Goal: Task Accomplishment & Management: Complete application form

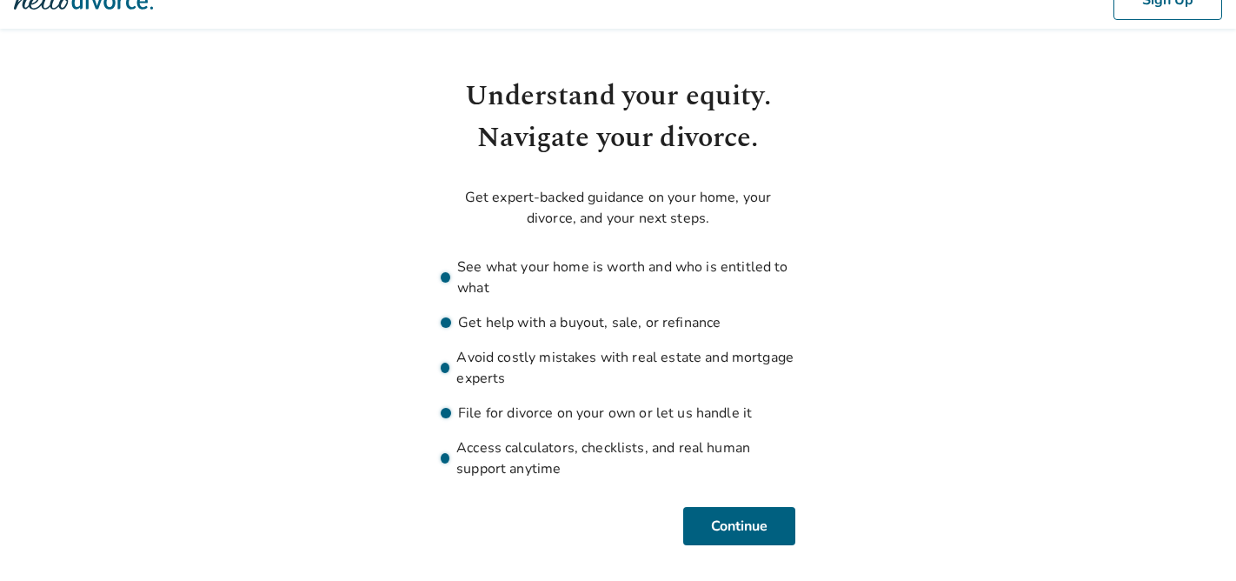
scroll to position [35, 0]
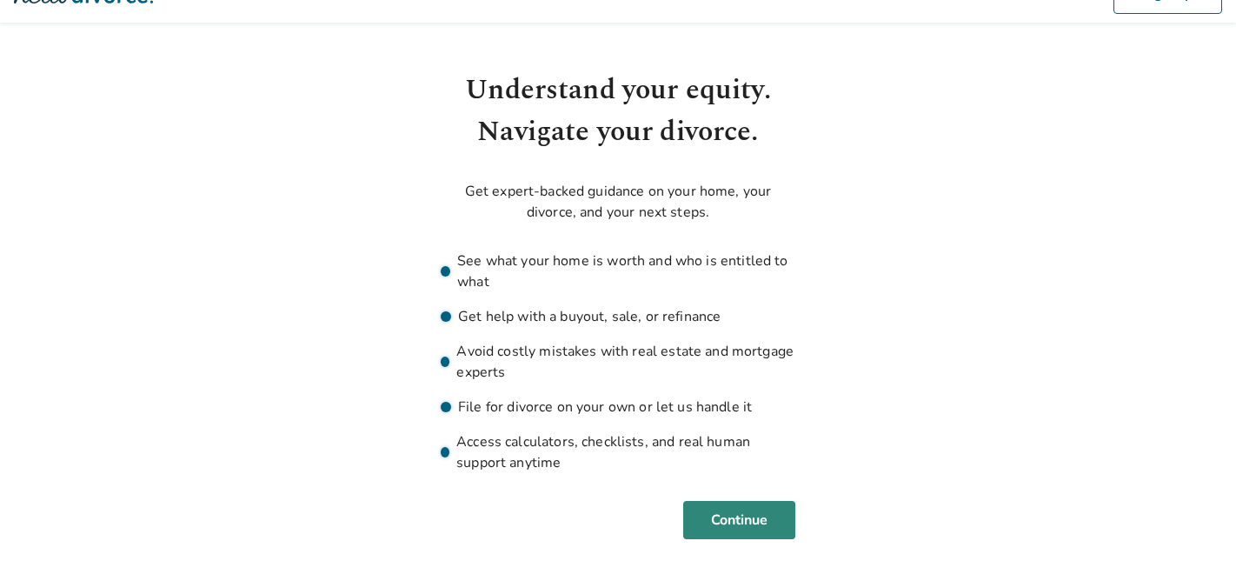
click at [748, 523] on button "Continue" at bounding box center [739, 520] width 112 height 38
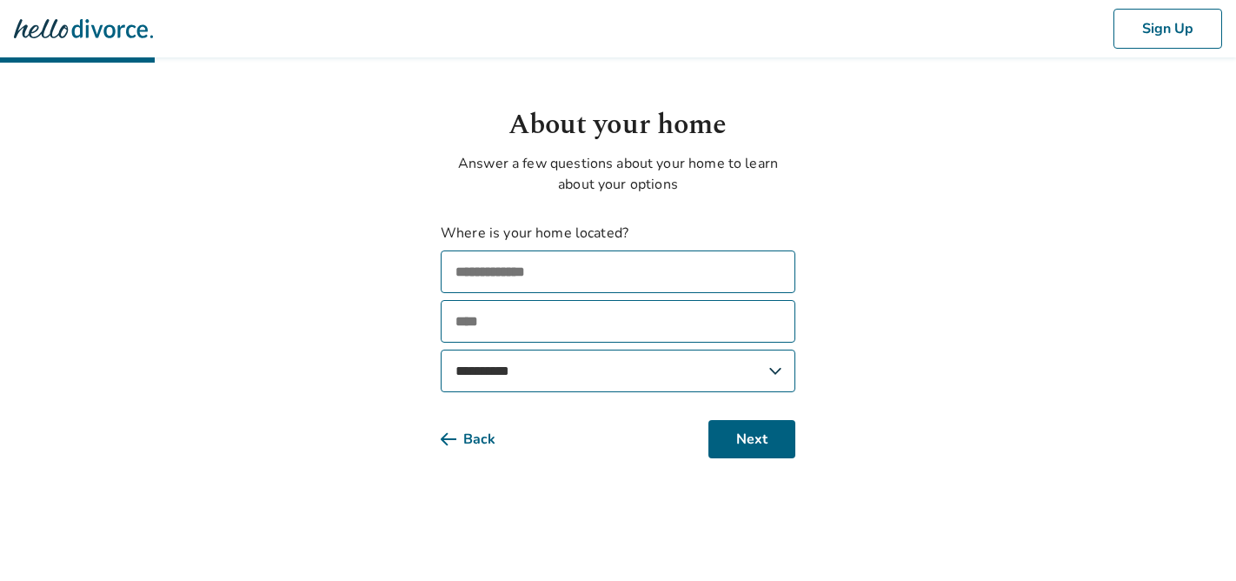
scroll to position [0, 0]
click at [647, 284] on input "text" at bounding box center [625, 271] width 355 height 43
type input "**********"
type input "*******"
select select "**"
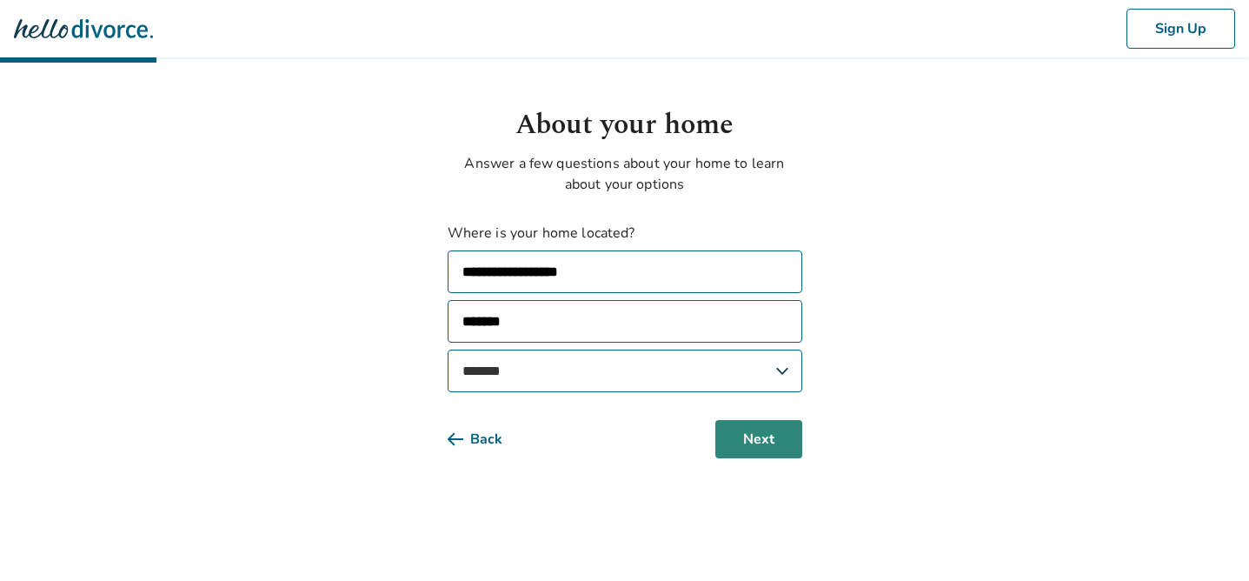
click at [773, 442] on button "Next" at bounding box center [758, 439] width 87 height 38
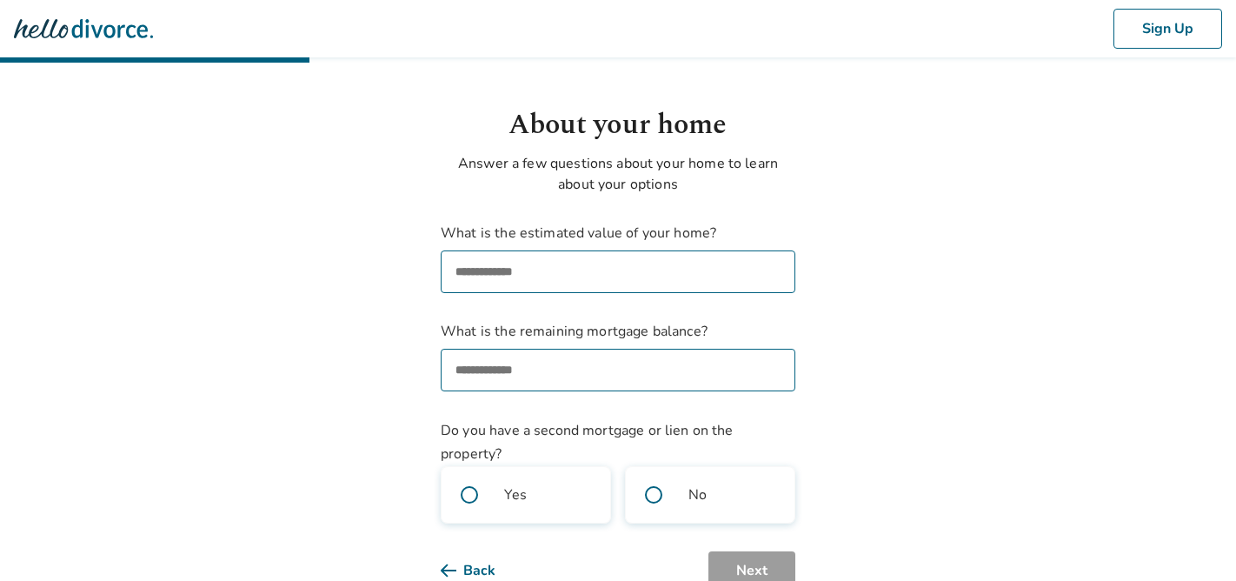
click at [738, 281] on input "What is the estimated value of your home?" at bounding box center [618, 271] width 355 height 43
type input "**********"
click at [670, 361] on input "What is the remaining mortgage balance?" at bounding box center [618, 369] width 355 height 43
paste input "**********"
type input "**********"
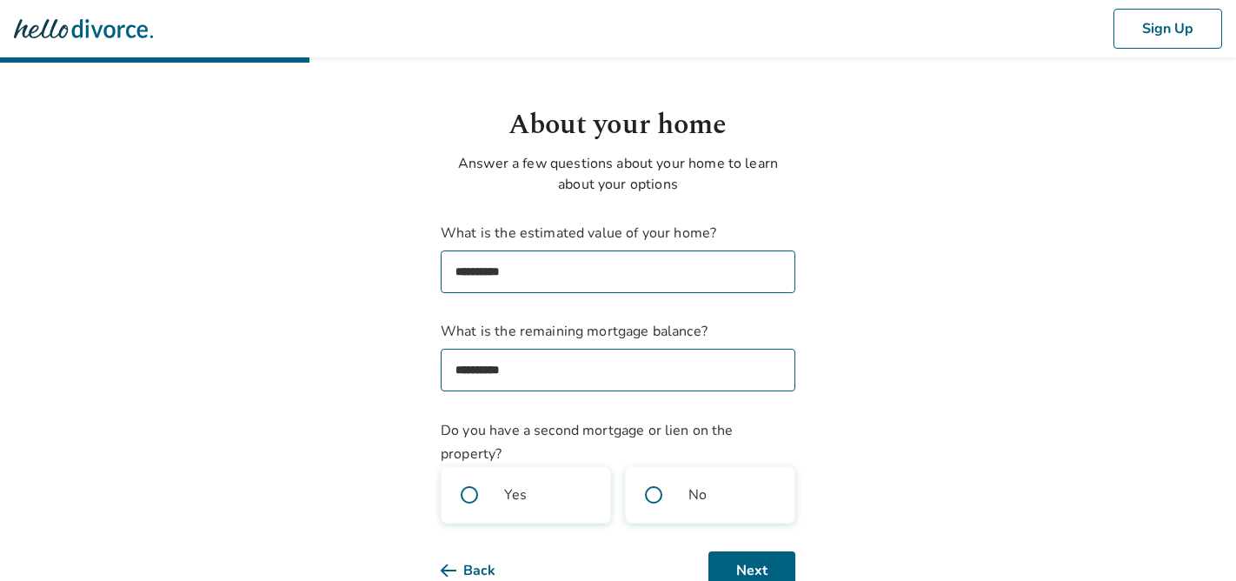
click at [843, 395] on body "**********" at bounding box center [618, 294] width 1236 height 589
click at [652, 496] on span at bounding box center [654, 495] width 56 height 56
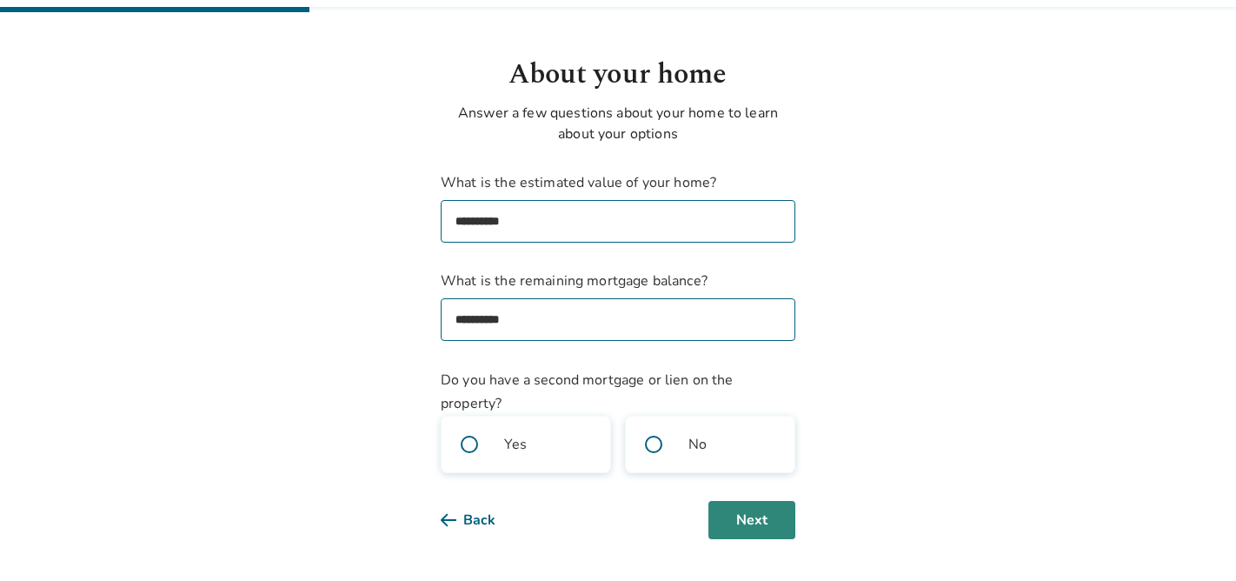
click at [755, 518] on button "Next" at bounding box center [751, 520] width 87 height 38
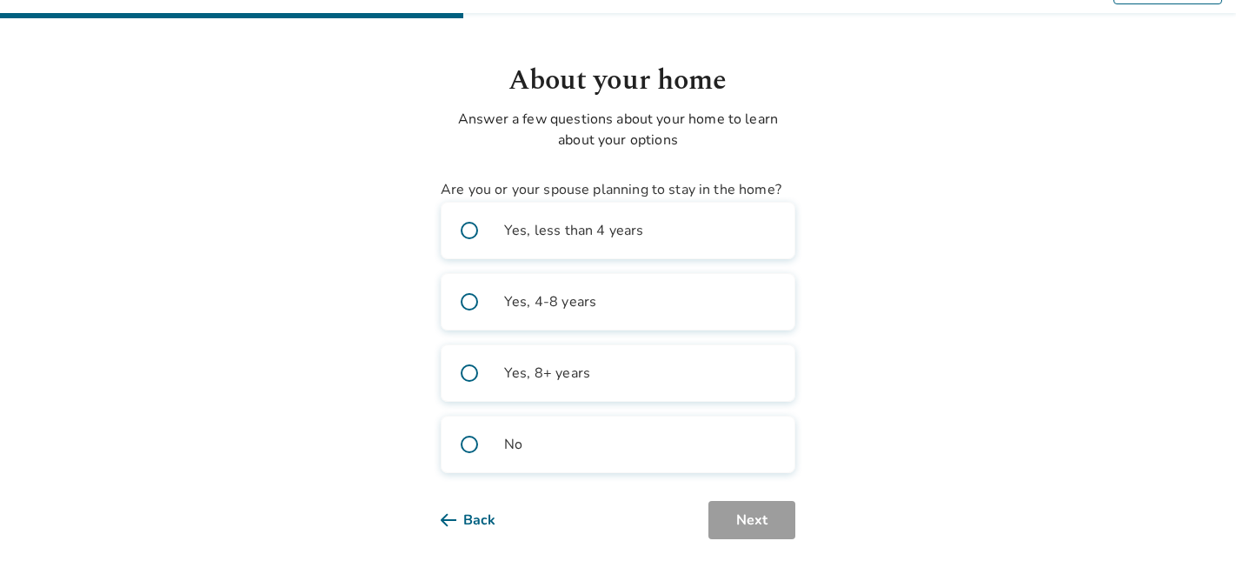
click at [469, 230] on span at bounding box center [469, 230] width 56 height 56
click at [768, 514] on button "Next" at bounding box center [751, 520] width 87 height 38
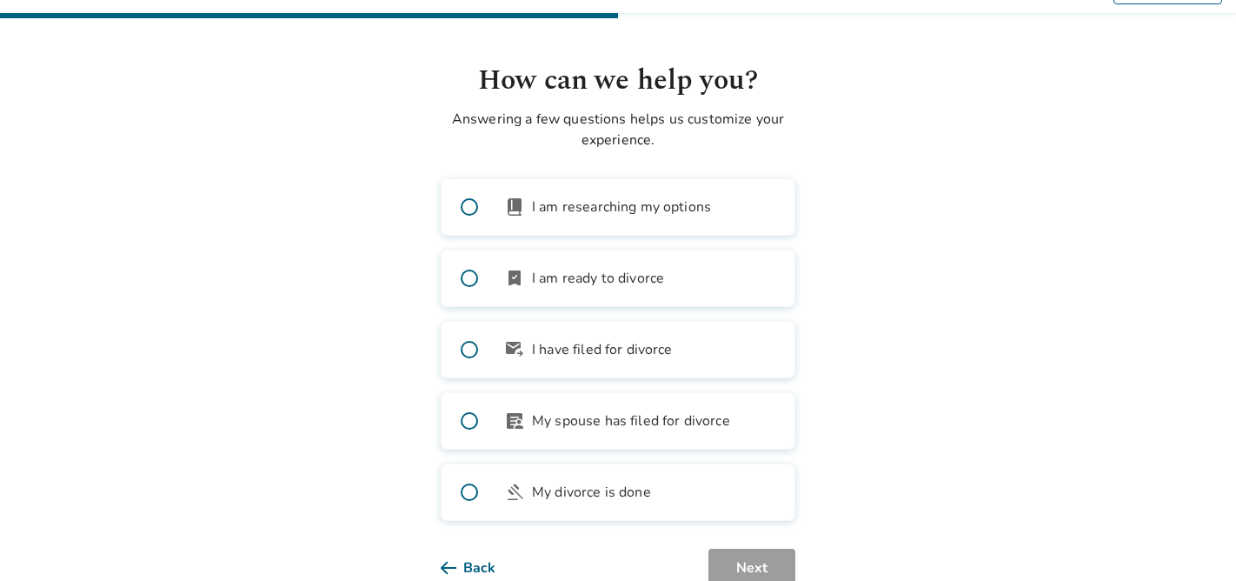
click at [461, 207] on span at bounding box center [469, 207] width 56 height 56
click at [744, 564] on button "Next" at bounding box center [751, 567] width 87 height 38
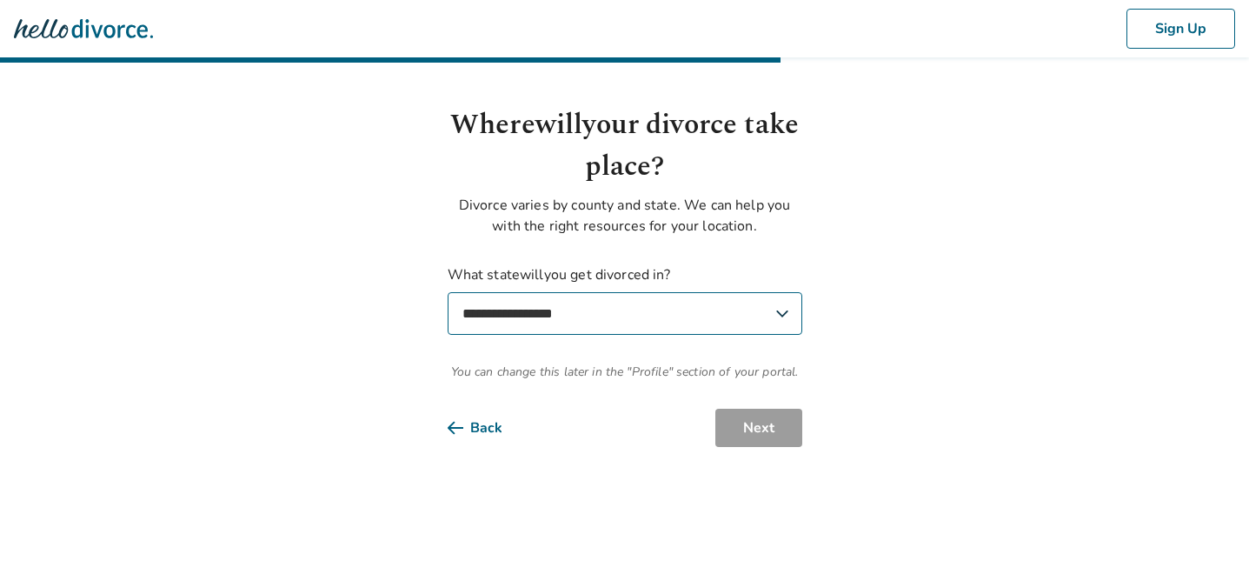
select select "**"
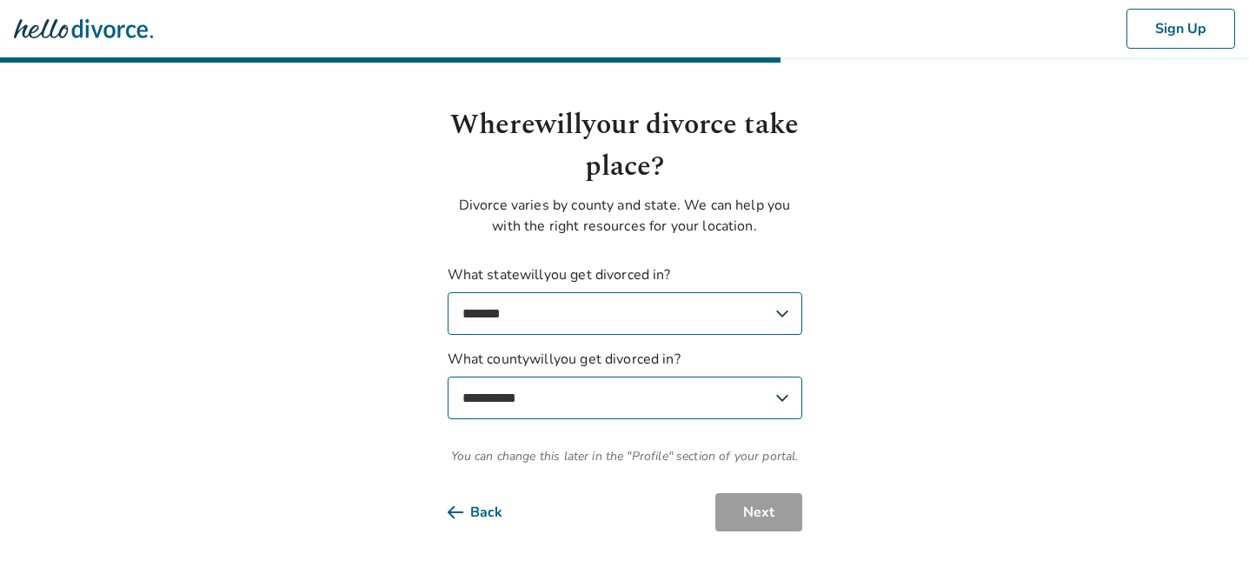
click at [775, 431] on div "**********" at bounding box center [625, 364] width 355 height 201
select select "*********"
click at [760, 513] on button "Next" at bounding box center [758, 512] width 87 height 38
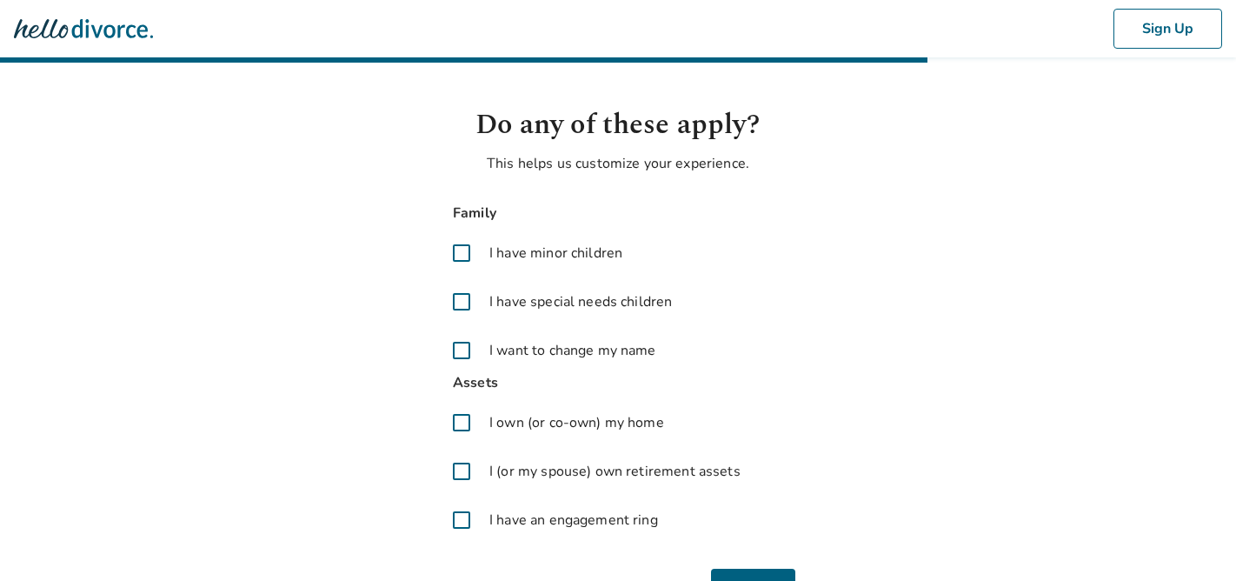
click at [455, 249] on span at bounding box center [462, 253] width 42 height 42
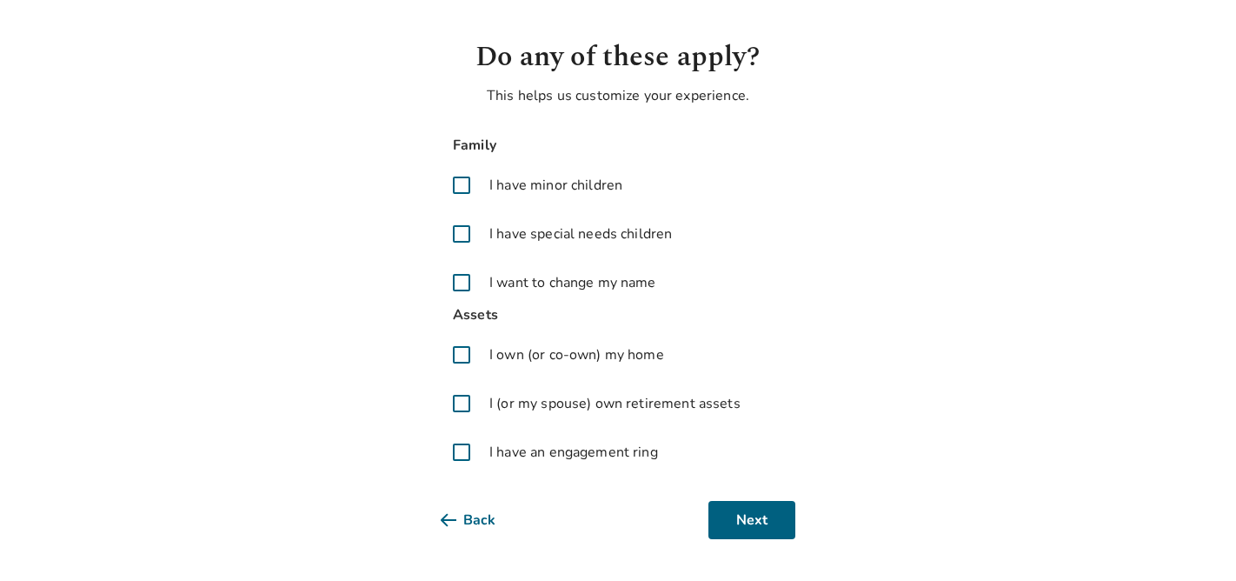
click at [461, 356] on span at bounding box center [462, 355] width 42 height 42
drag, startPoint x: 756, startPoint y: 527, endPoint x: 774, endPoint y: 433, distance: 95.6
click at [774, 434] on div "Do any of these apply? This helps us customize your experience. Family I have m…" at bounding box center [618, 287] width 355 height 502
click at [454, 451] on span at bounding box center [462, 452] width 42 height 42
click at [733, 516] on button "Next" at bounding box center [751, 520] width 87 height 38
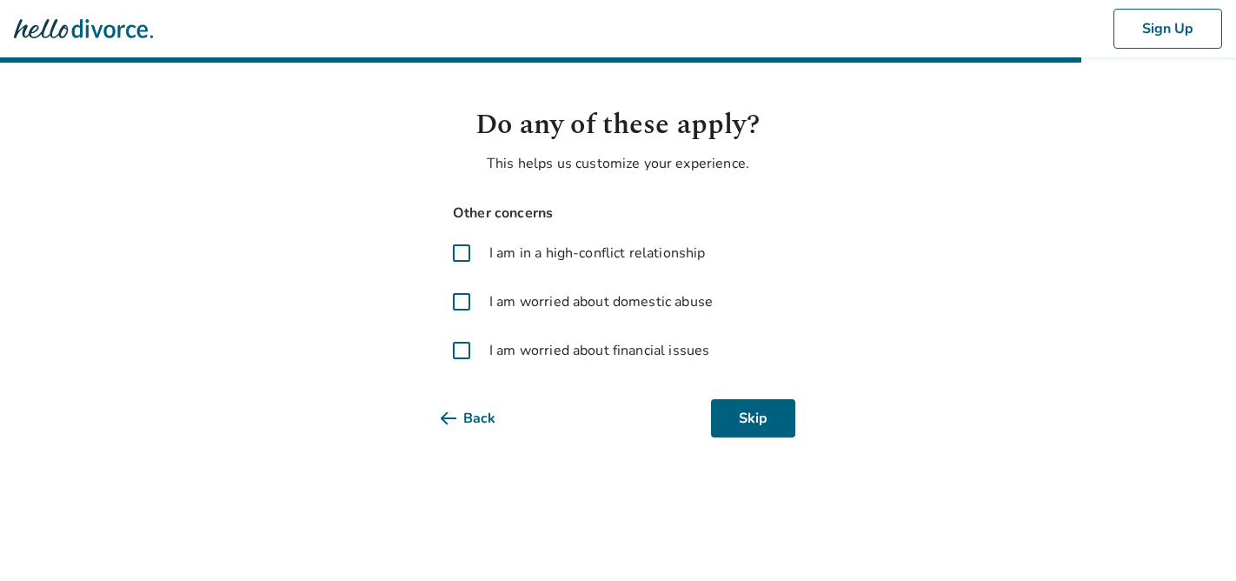
scroll to position [0, 0]
click at [786, 423] on button "Skip" at bounding box center [760, 418] width 84 height 38
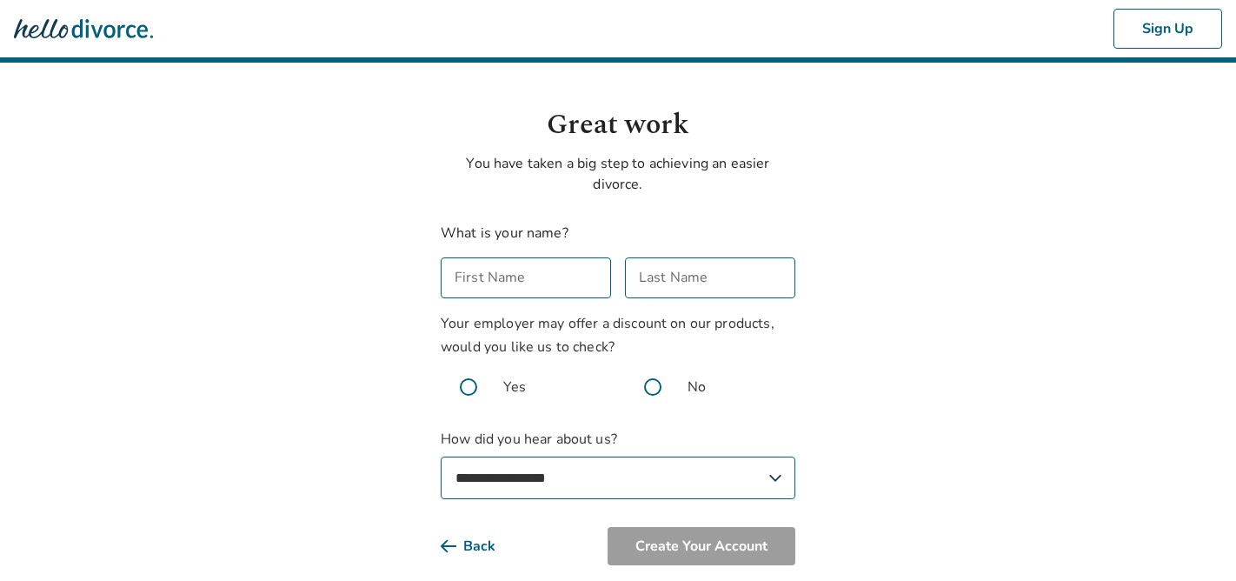
click at [556, 274] on input "First Name" at bounding box center [526, 277] width 170 height 41
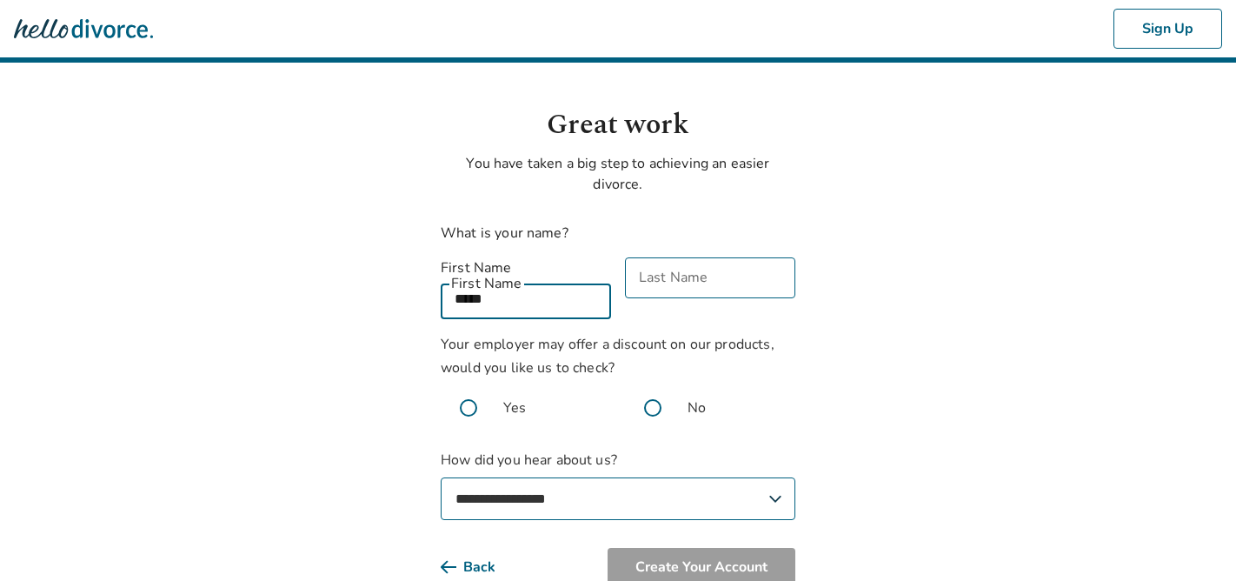
type input "*****"
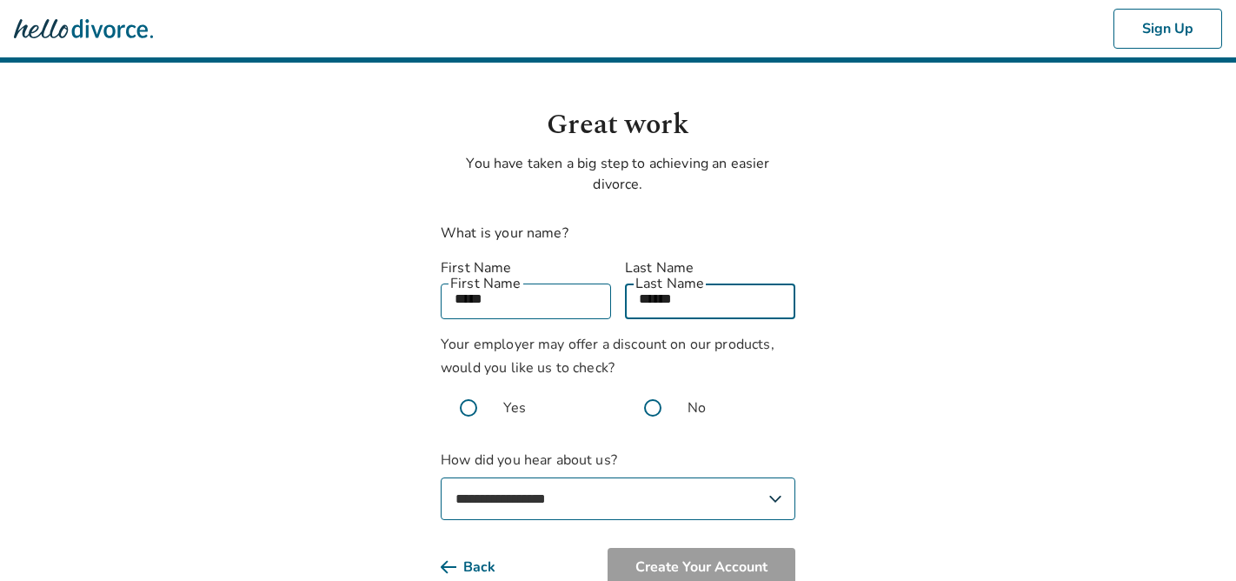
type input "******"
click at [645, 383] on span at bounding box center [653, 408] width 56 height 56
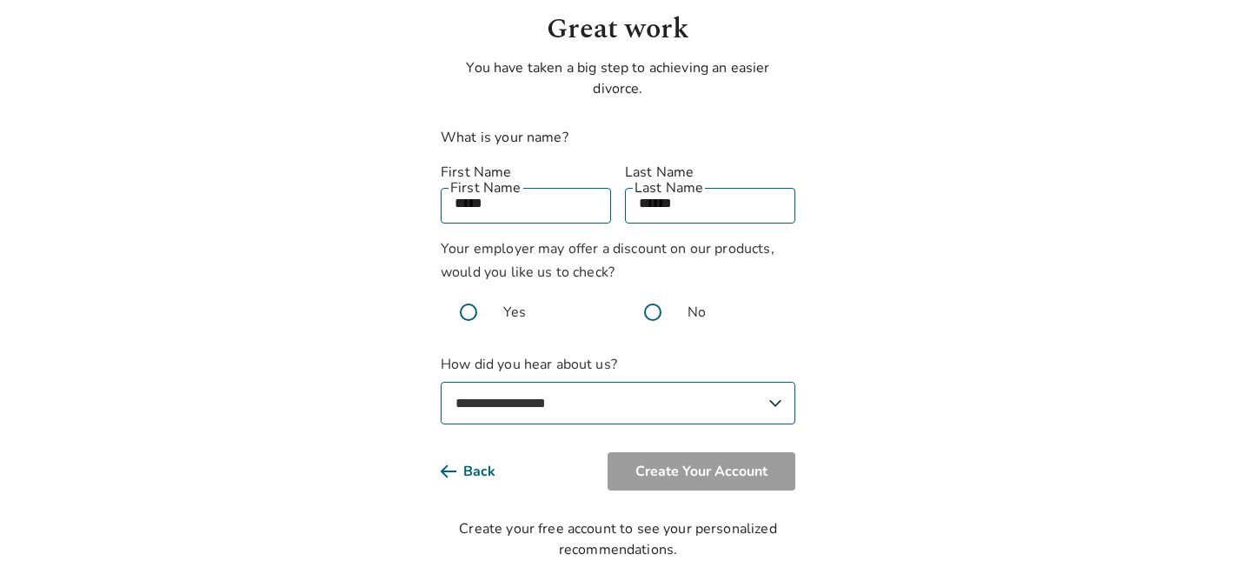
select select "**********"
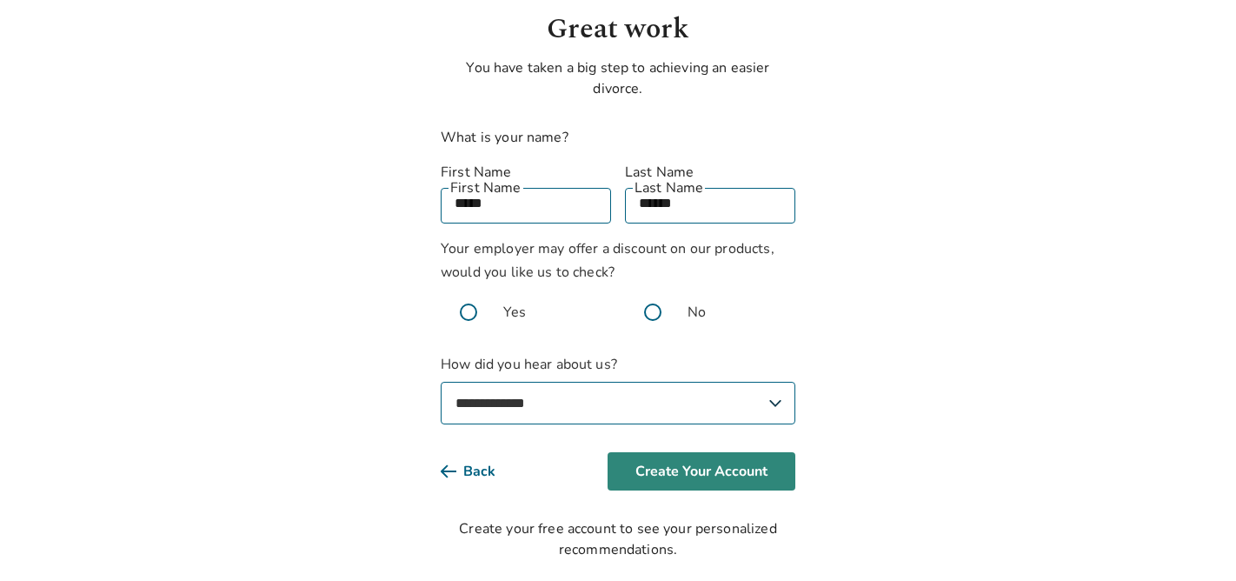
click at [737, 456] on button "Create Your Account" at bounding box center [701, 471] width 188 height 38
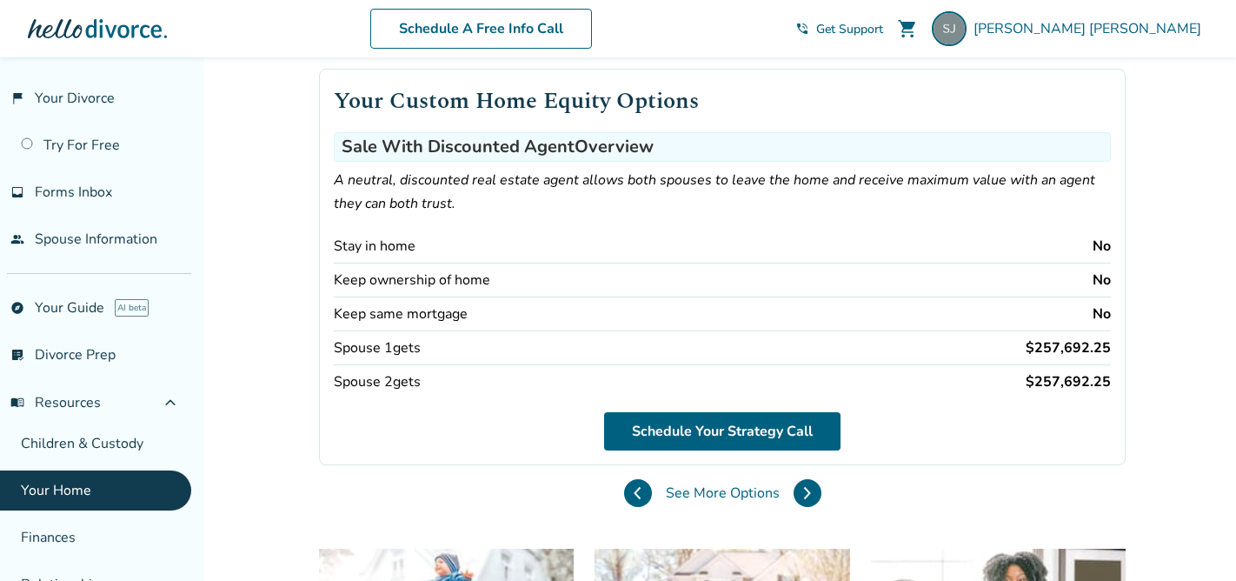
scroll to position [129, 0]
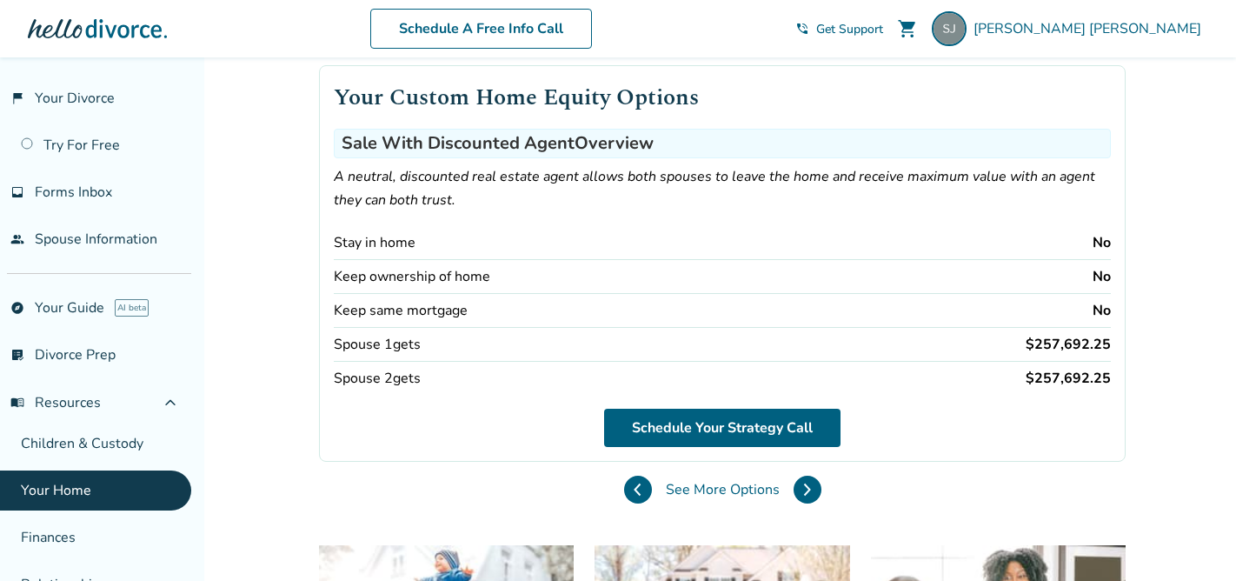
click at [1080, 243] on div "Stay in home No" at bounding box center [722, 243] width 777 height 34
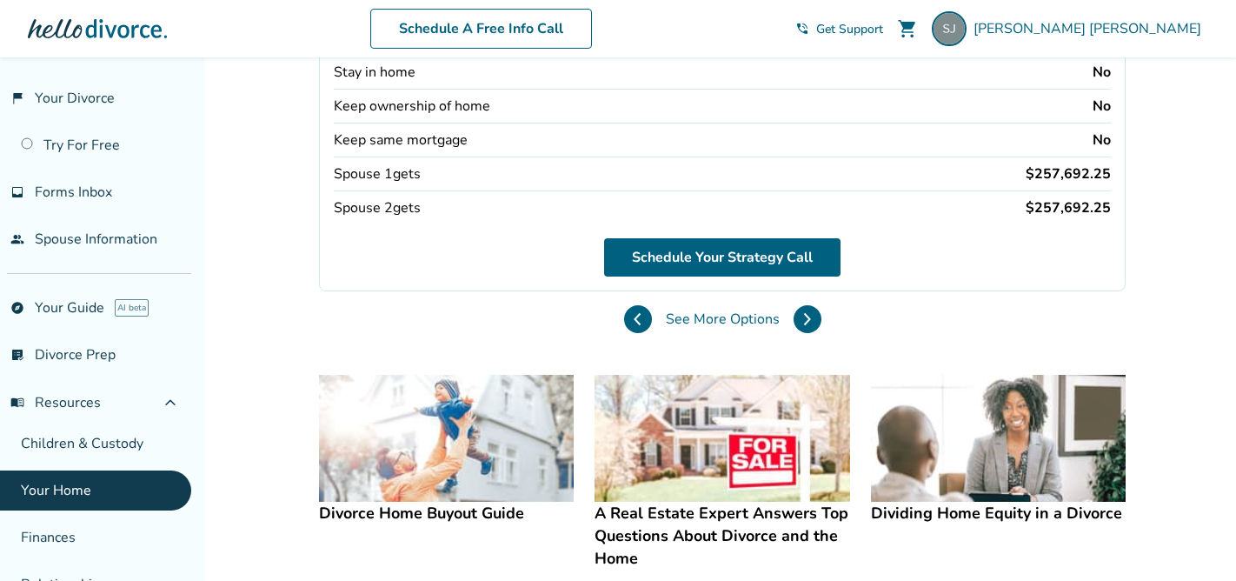
scroll to position [375, 0]
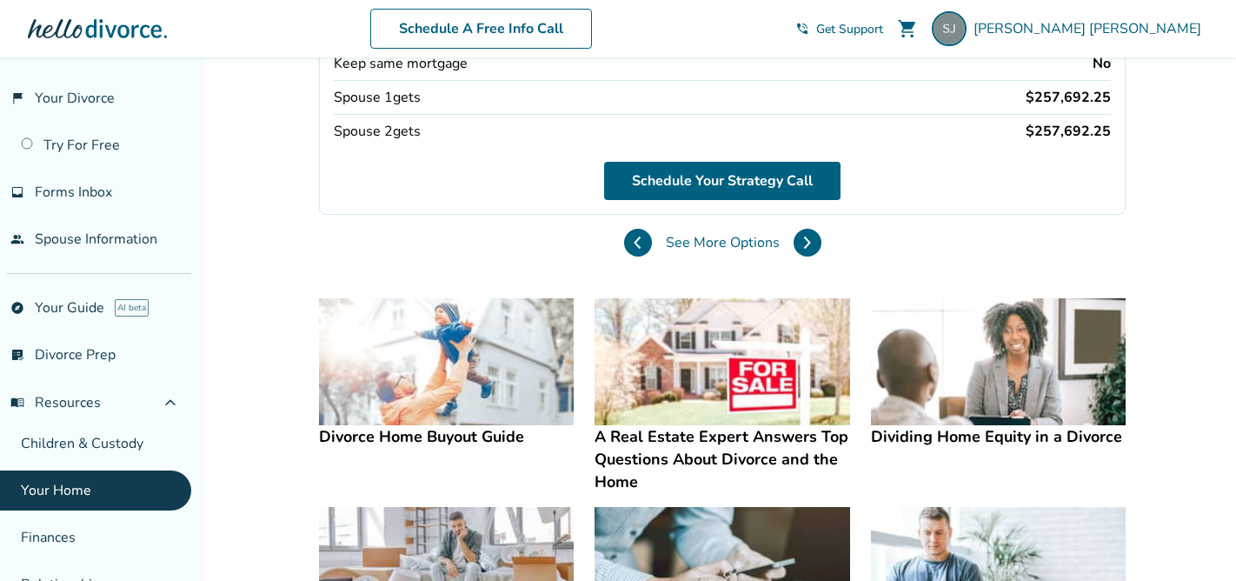
click at [666, 247] on span "See More Options" at bounding box center [723, 242] width 114 height 19
click at [666, 241] on span "See More Options" at bounding box center [723, 242] width 114 height 19
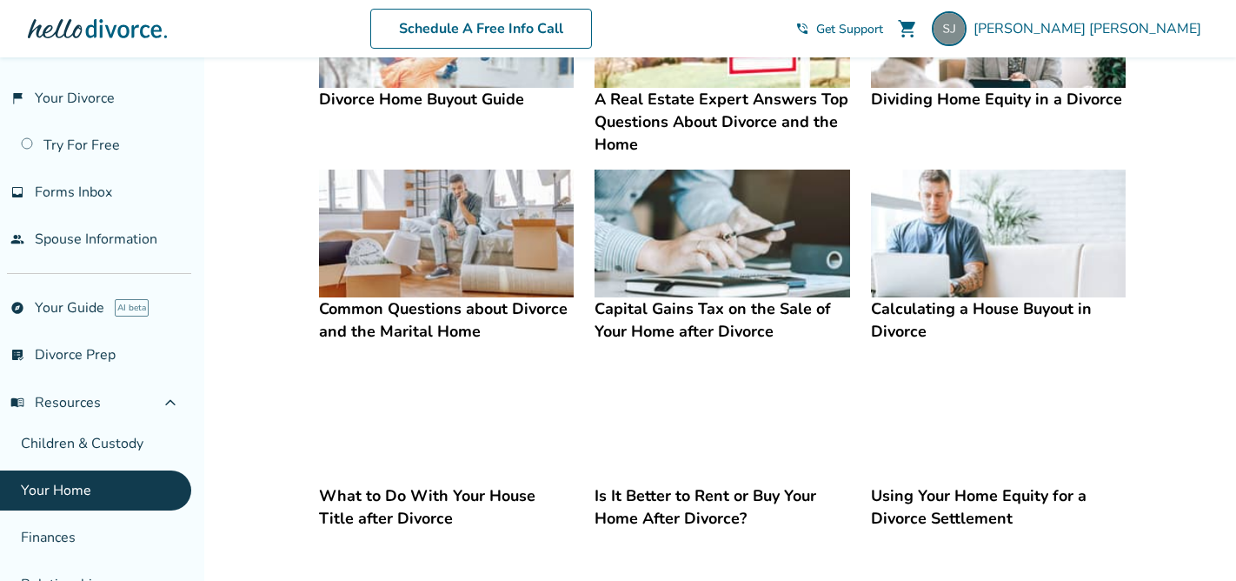
scroll to position [124, 0]
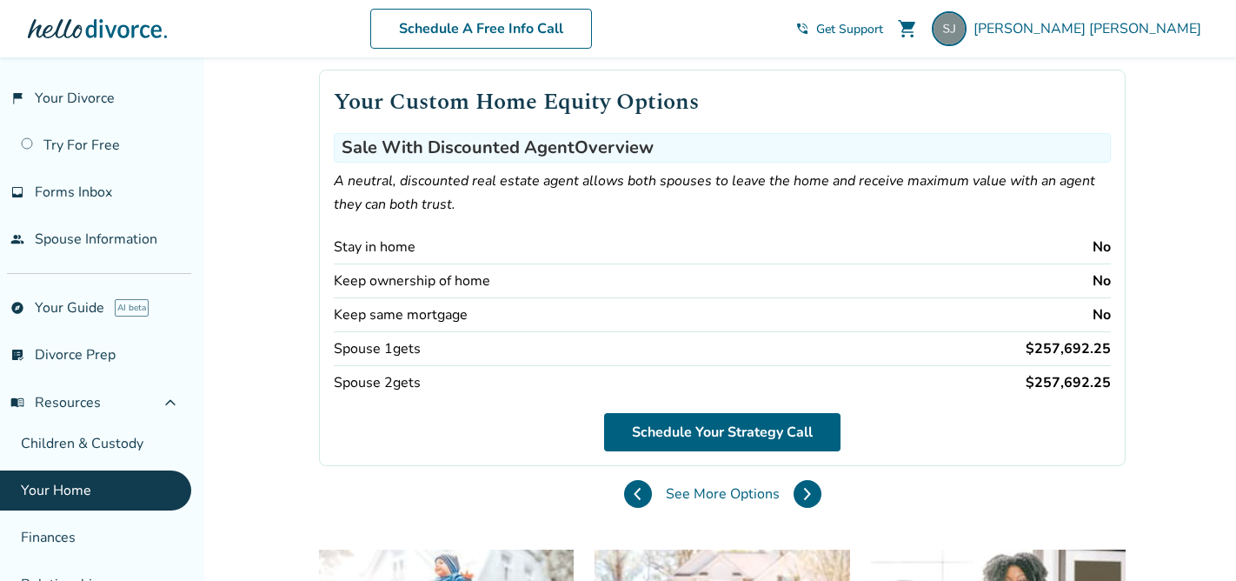
click at [462, 229] on div "Sale With Discounted Agent Overview A neutral, discounted real estate agent all…" at bounding box center [722, 266] width 777 height 266
click at [435, 144] on h3 "Sale With Discounted Agent Overview" at bounding box center [722, 148] width 777 height 30
click at [793, 495] on button at bounding box center [807, 494] width 28 height 28
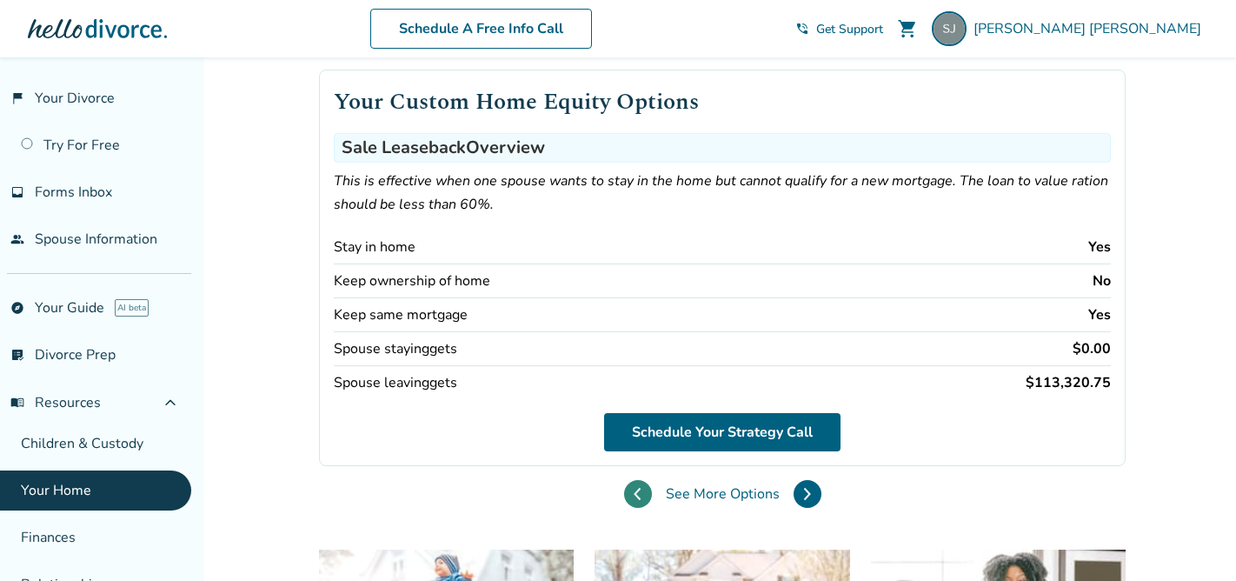
click at [635, 493] on icon at bounding box center [637, 493] width 5 height 11
click at [793, 493] on button at bounding box center [807, 494] width 28 height 28
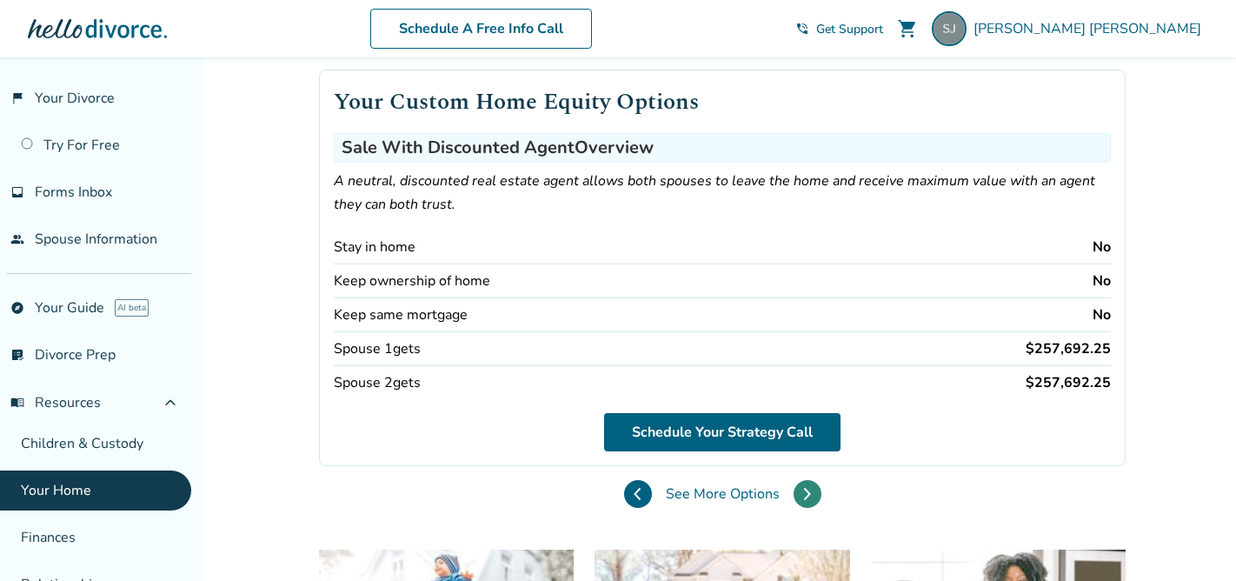
click at [793, 493] on button at bounding box center [807, 494] width 28 height 28
click at [793, 491] on button at bounding box center [807, 494] width 28 height 28
click at [793, 487] on button at bounding box center [807, 494] width 28 height 28
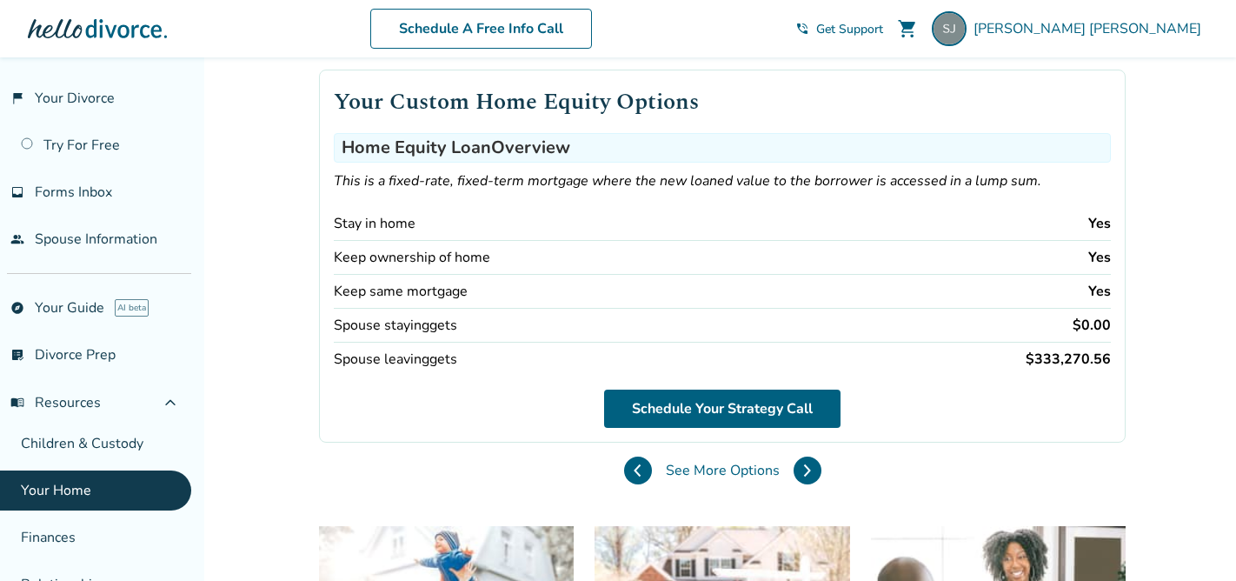
click at [803, 464] on icon at bounding box center [807, 470] width 8 height 14
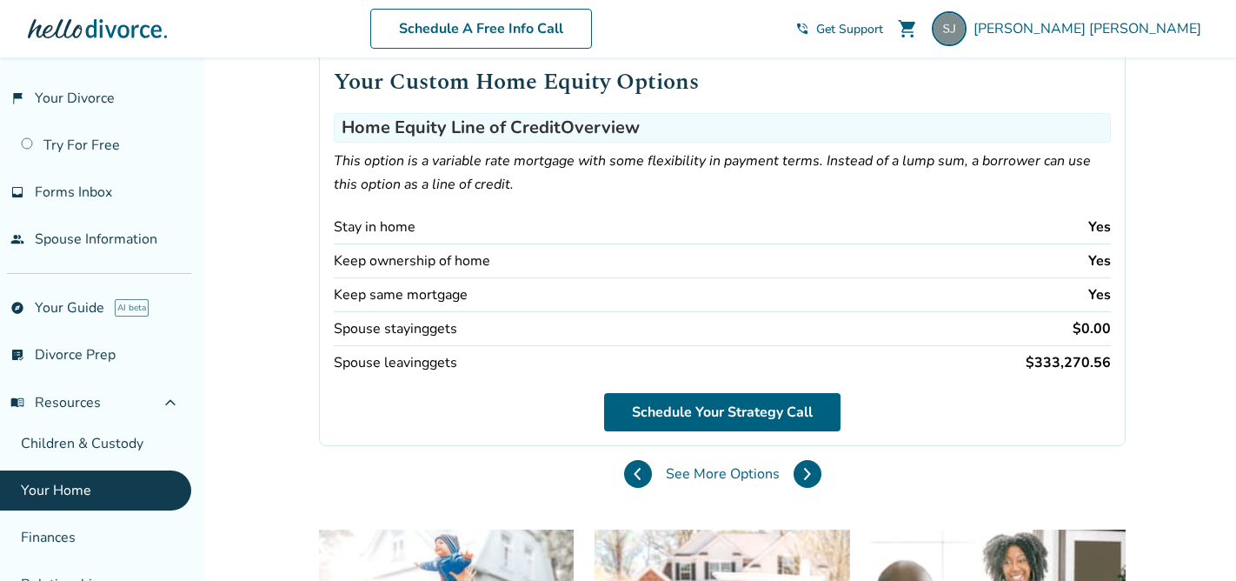
scroll to position [201, 0]
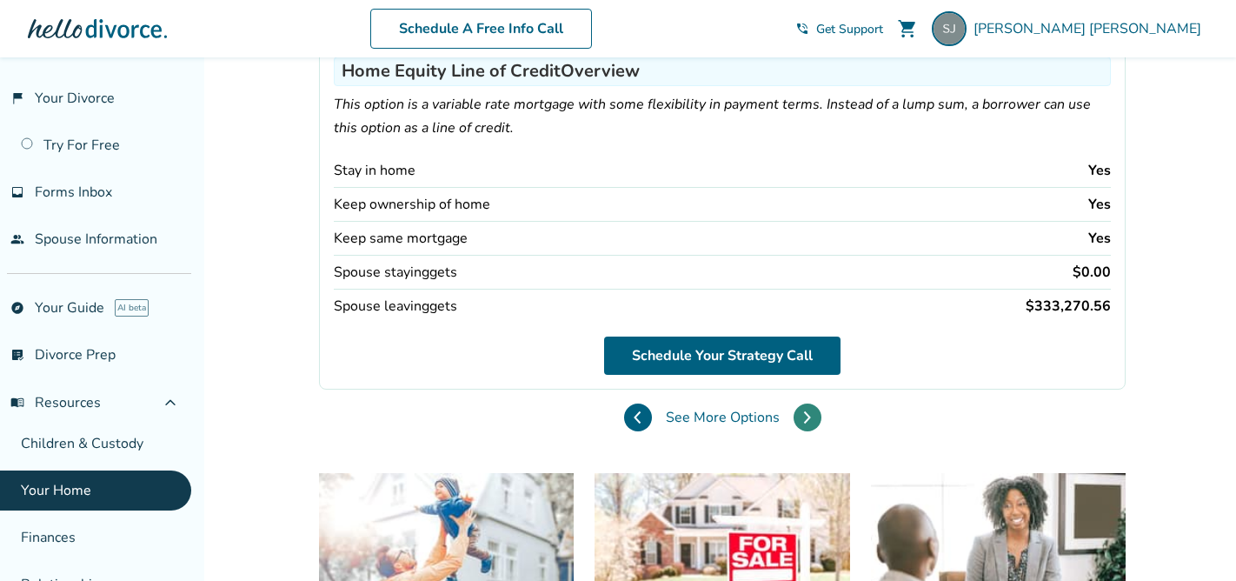
click at [803, 416] on icon at bounding box center [807, 417] width 8 height 14
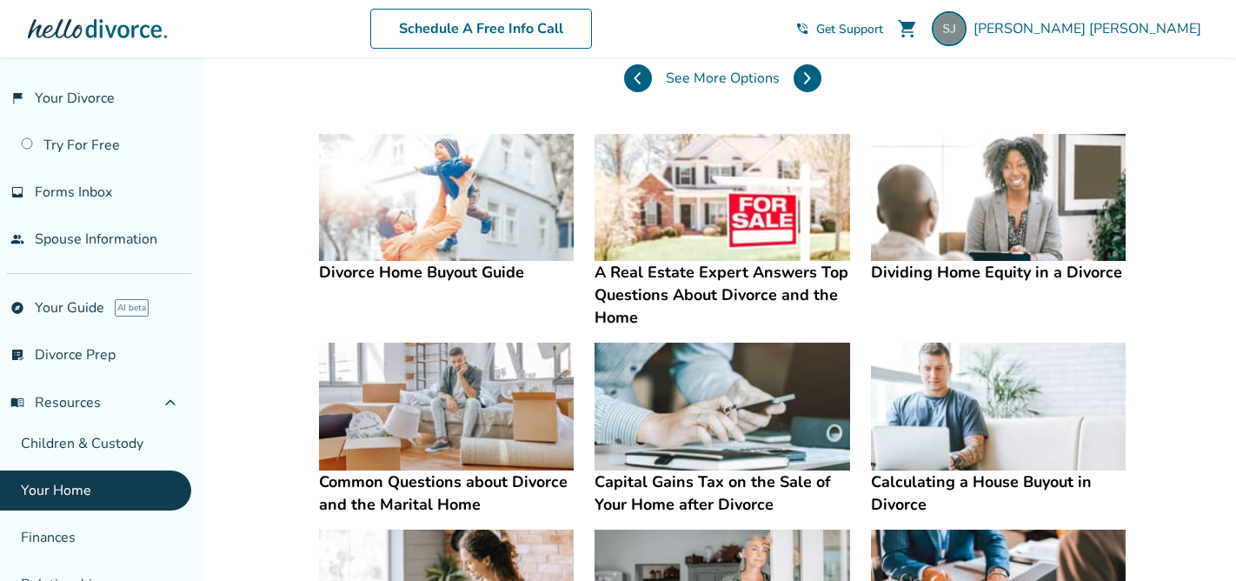
scroll to position [0, 0]
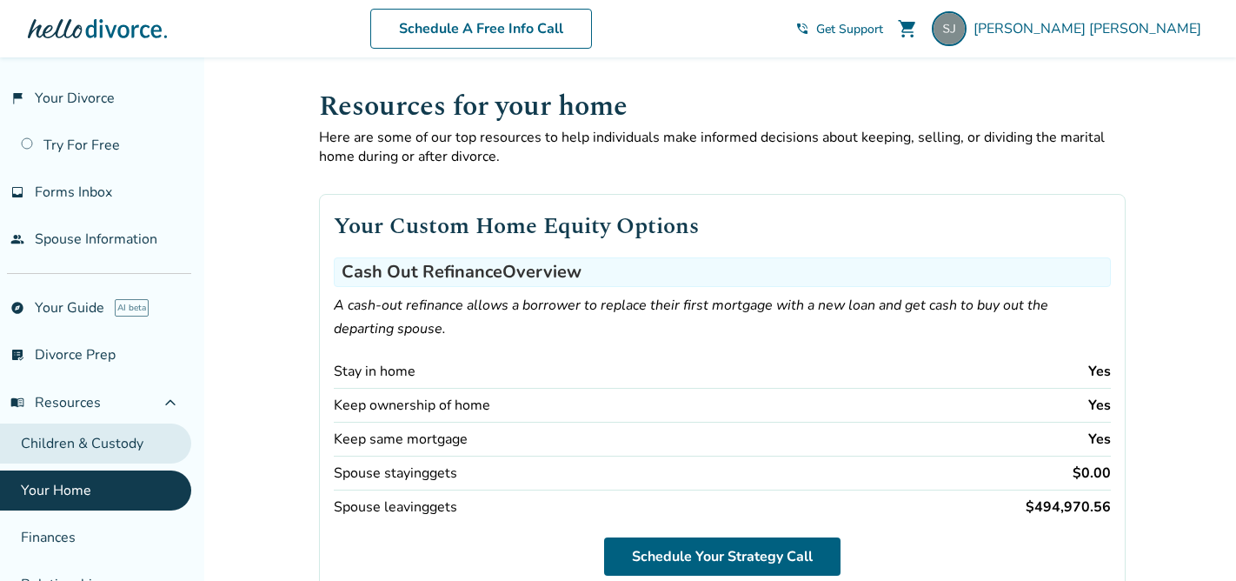
click at [54, 452] on link "Children & Custody" at bounding box center [95, 443] width 191 height 40
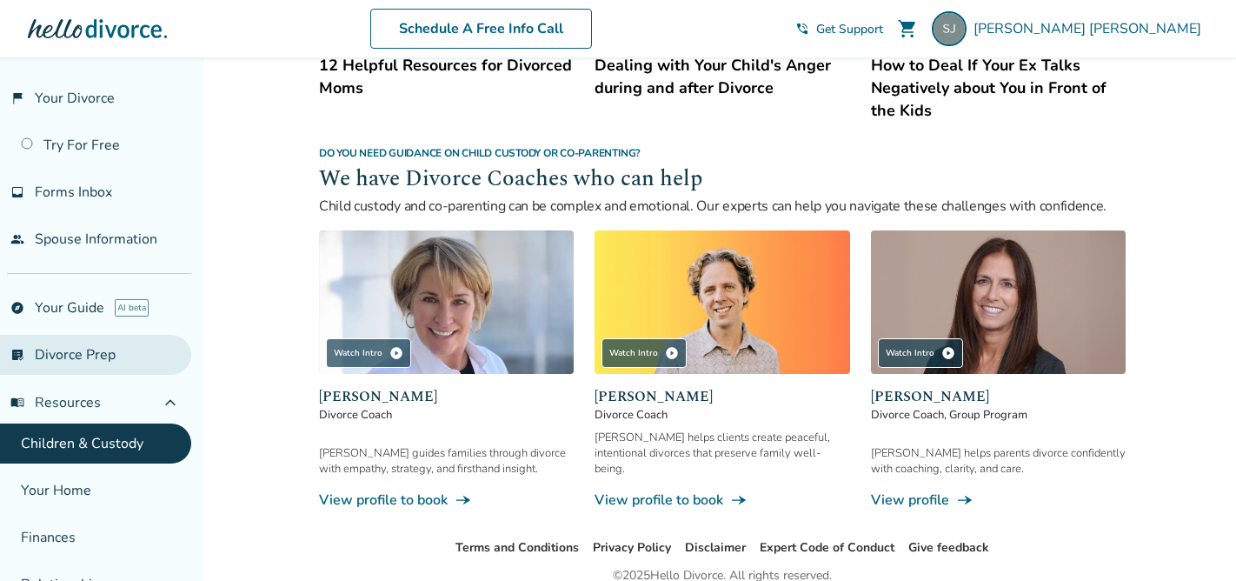
click at [97, 347] on link "list_alt_check Divorce Prep" at bounding box center [95, 355] width 191 height 40
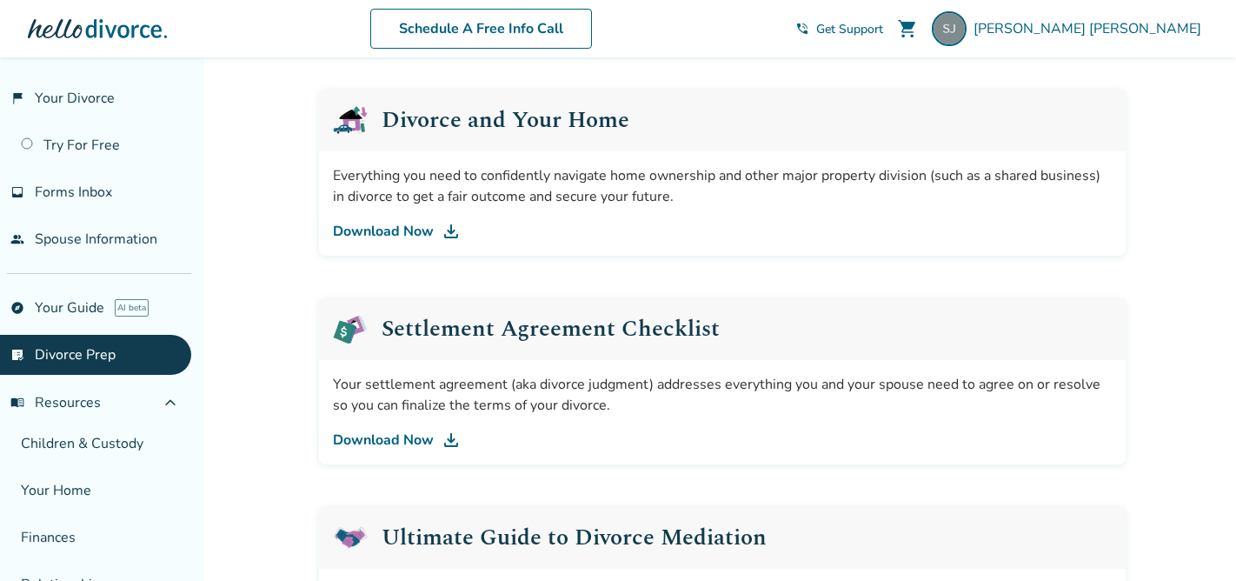
scroll to position [679, 0]
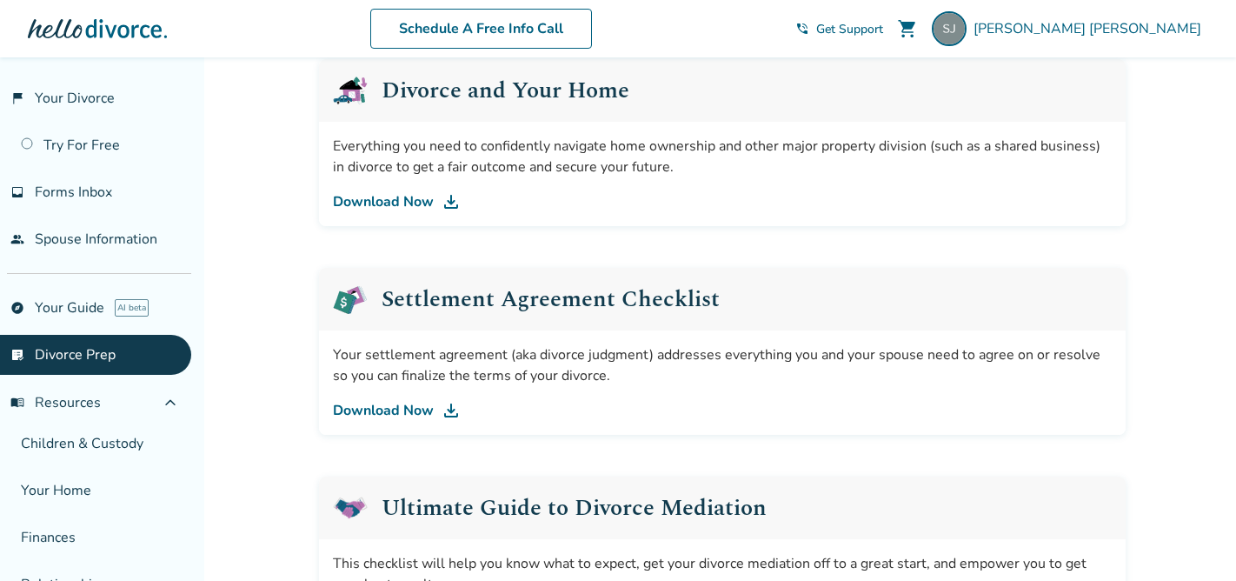
click at [354, 410] on link "Download Now" at bounding box center [722, 410] width 779 height 21
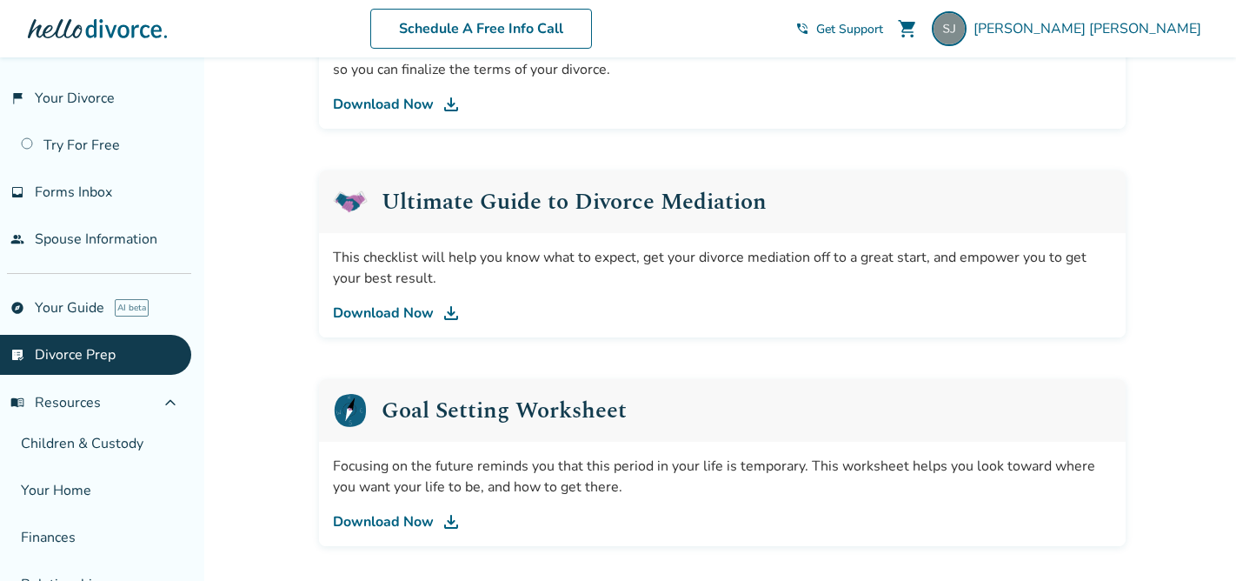
scroll to position [1120, 0]
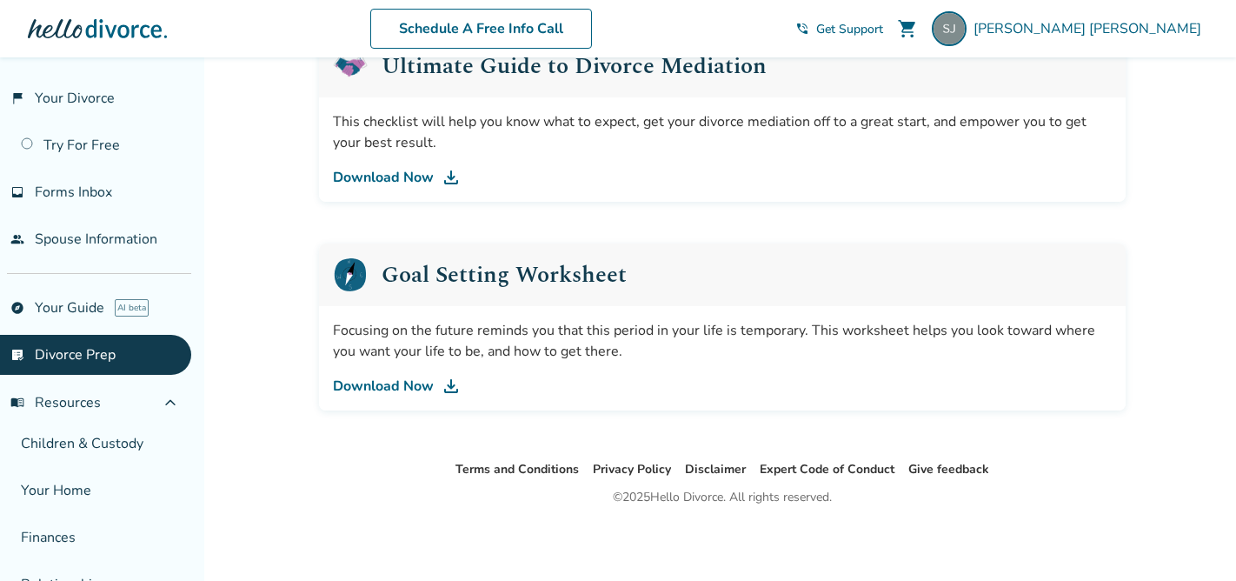
click at [382, 384] on link "Download Now" at bounding box center [722, 385] width 779 height 21
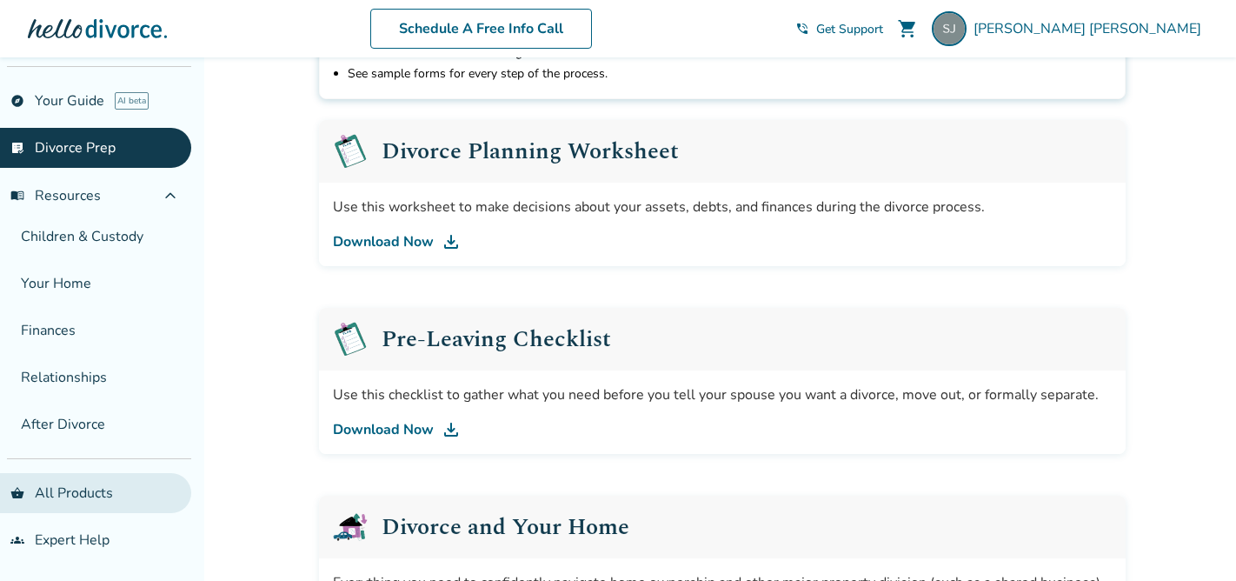
scroll to position [340, 0]
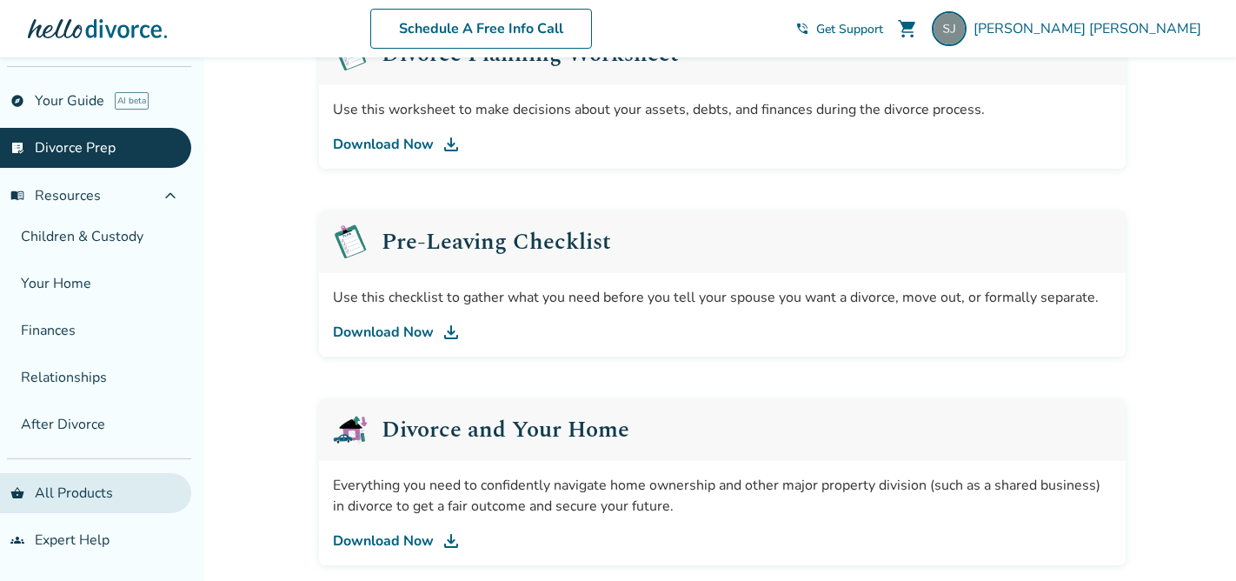
click at [69, 474] on link "shopping_basket All Products" at bounding box center [95, 493] width 191 height 40
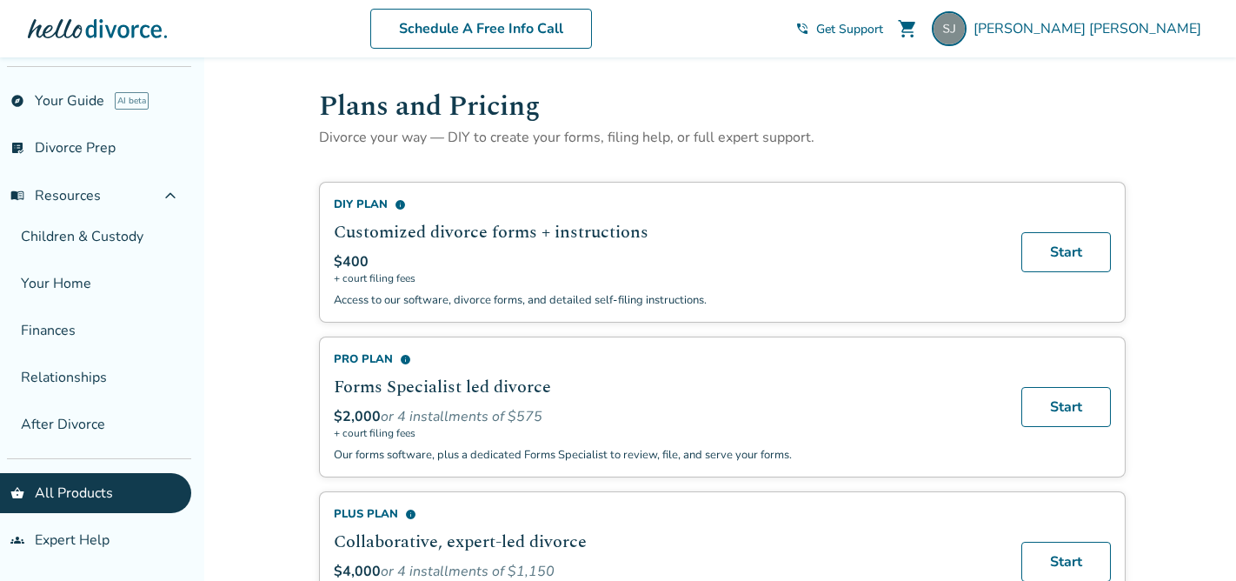
scroll to position [78, 0]
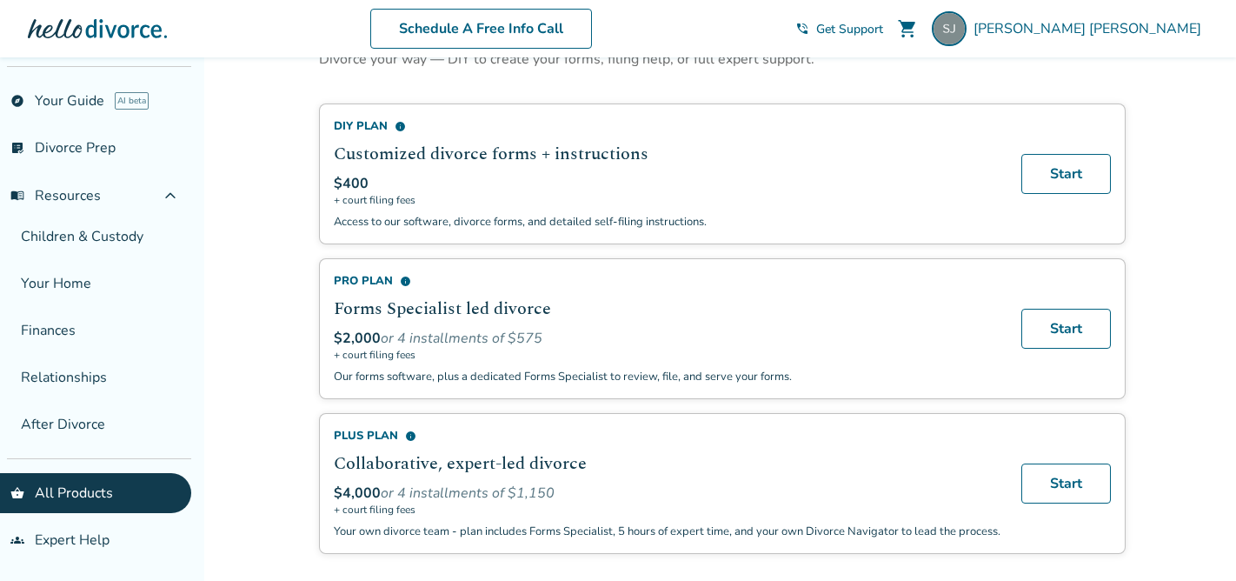
click at [397, 126] on span "info" at bounding box center [400, 126] width 11 height 11
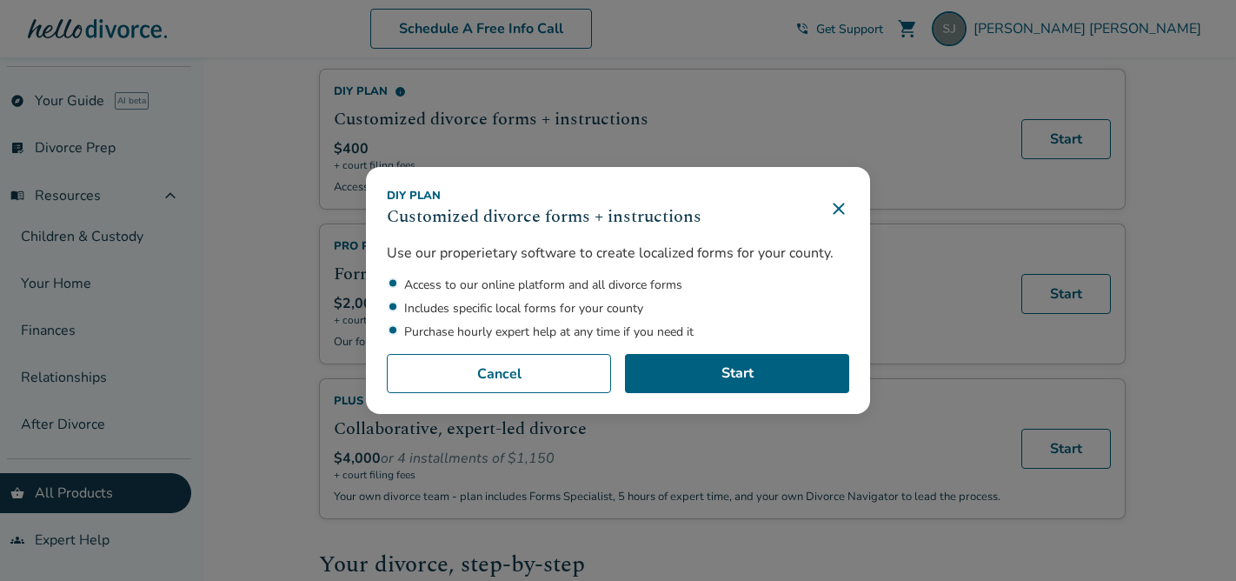
scroll to position [91, 0]
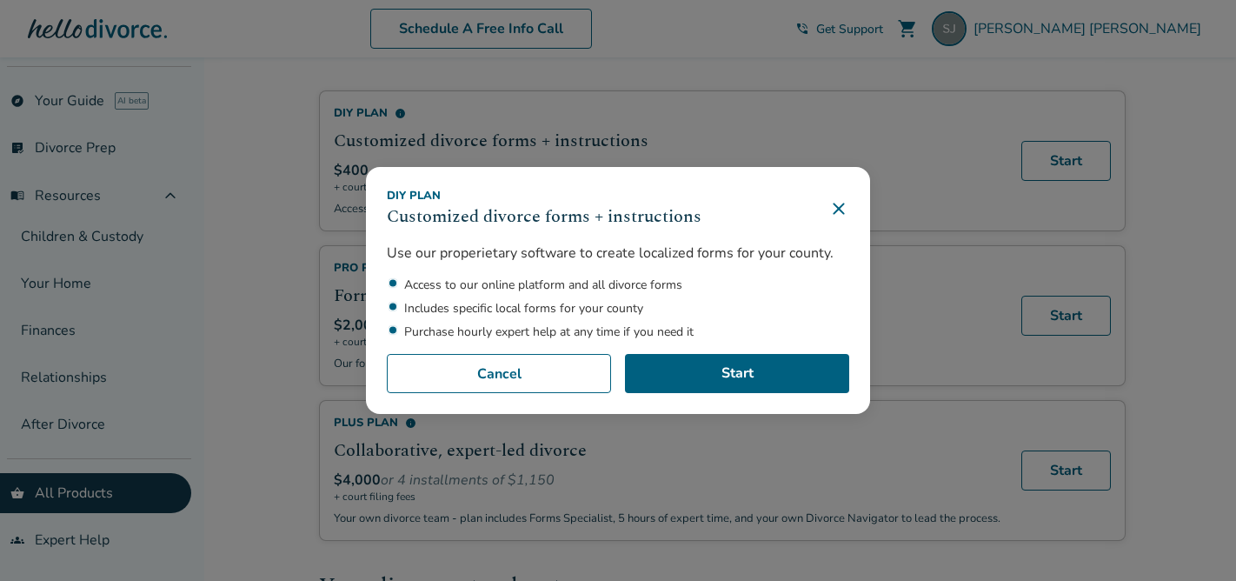
click at [849, 208] on icon at bounding box center [838, 208] width 21 height 21
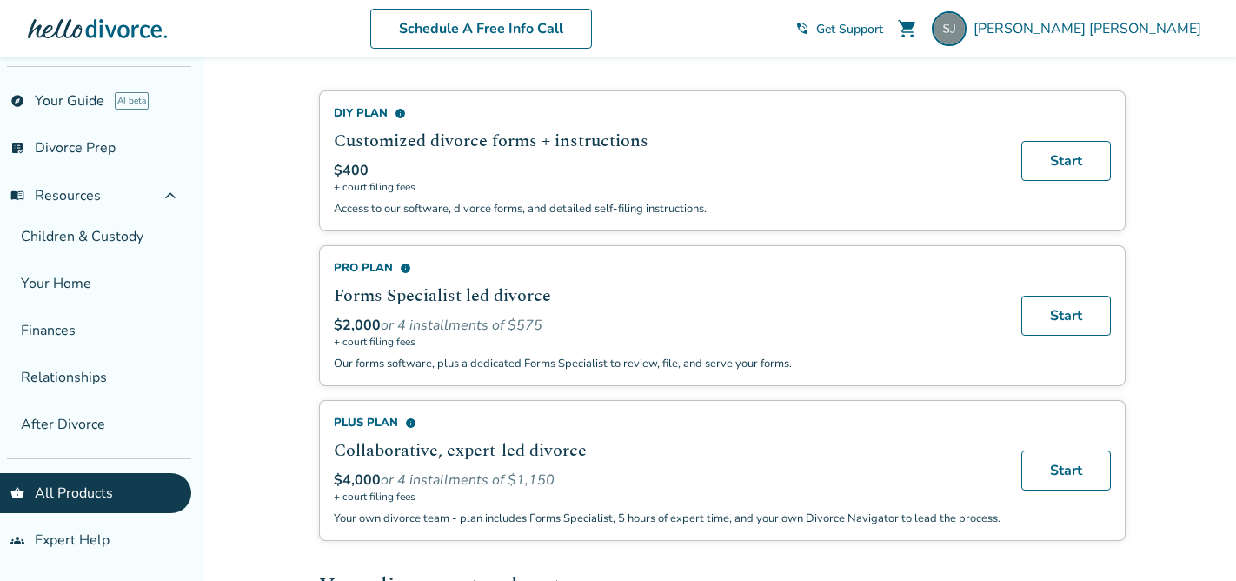
click at [401, 266] on span "info" at bounding box center [405, 267] width 11 height 11
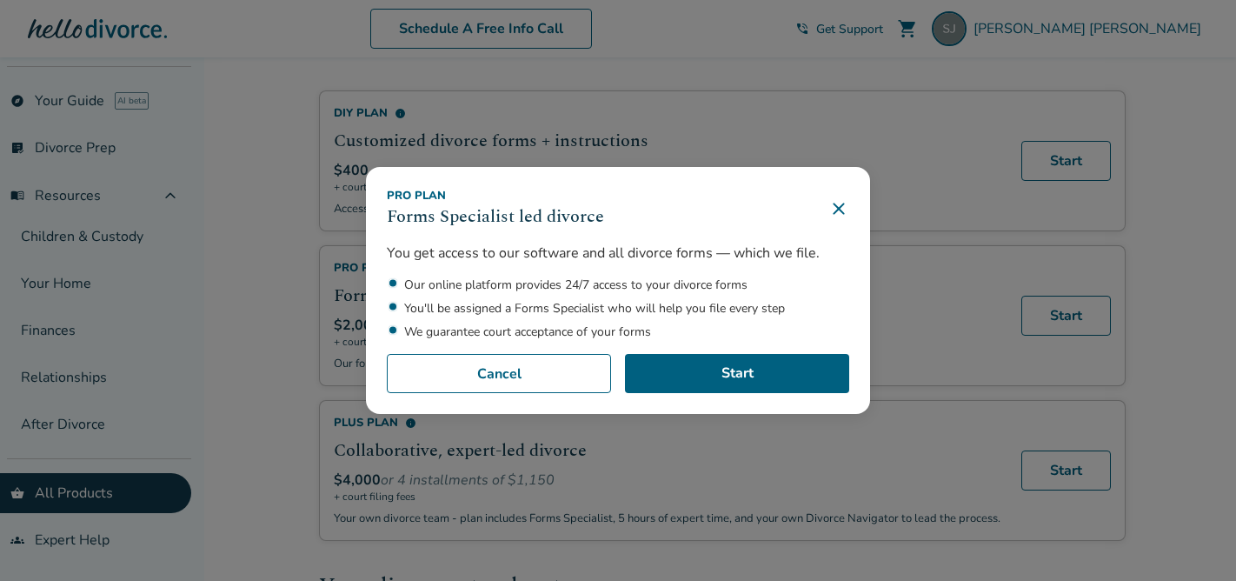
click at [849, 209] on icon at bounding box center [838, 208] width 21 height 21
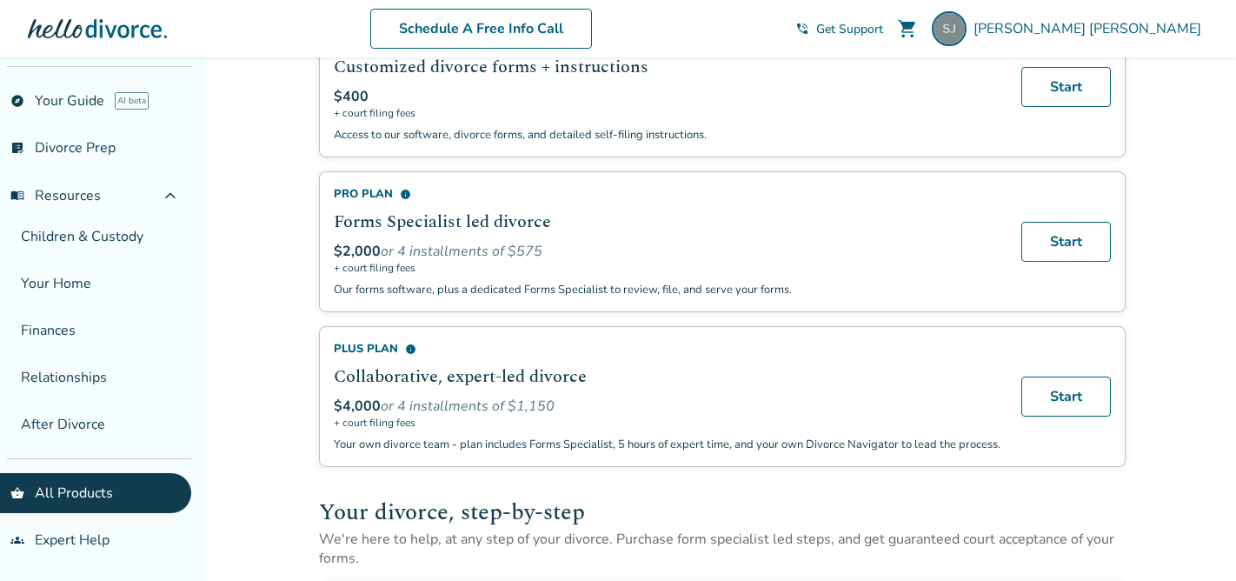
scroll to position [169, 0]
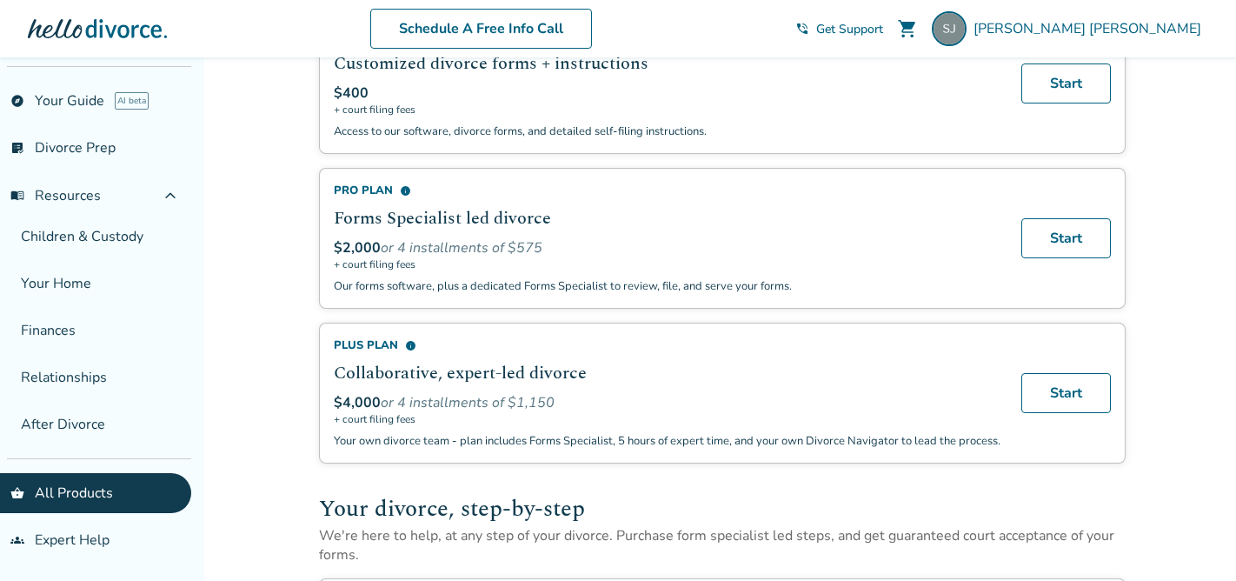
click at [413, 342] on span "info" at bounding box center [410, 345] width 11 height 11
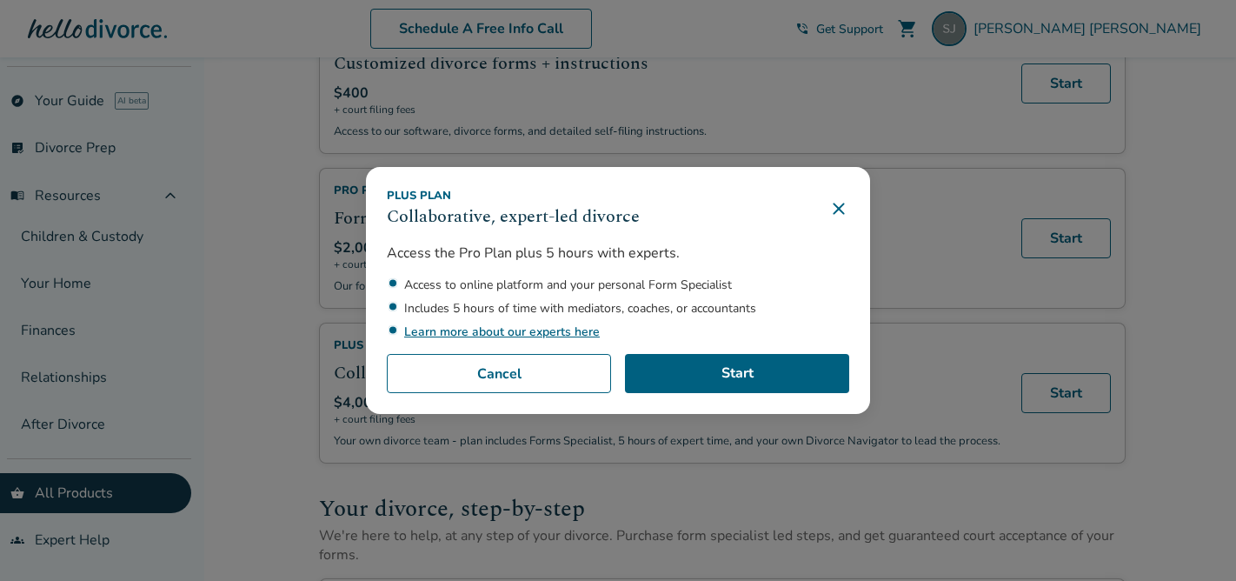
click at [560, 334] on link "Learn more about our experts here" at bounding box center [502, 331] width 196 height 17
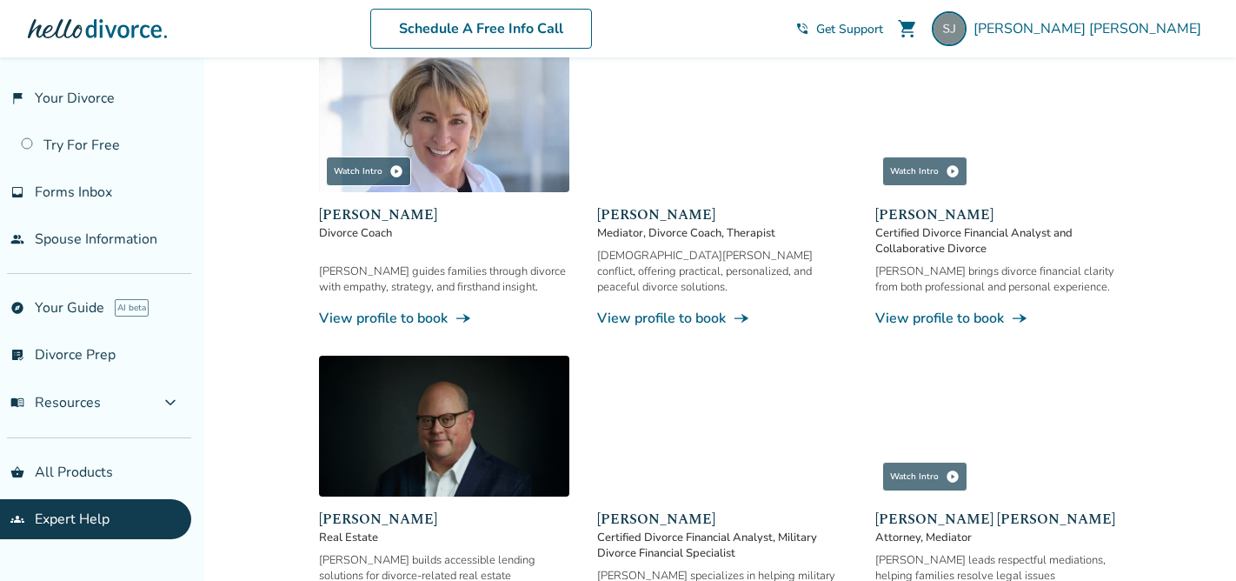
scroll to position [1218, 0]
